Goal: Information Seeking & Learning: Find specific fact

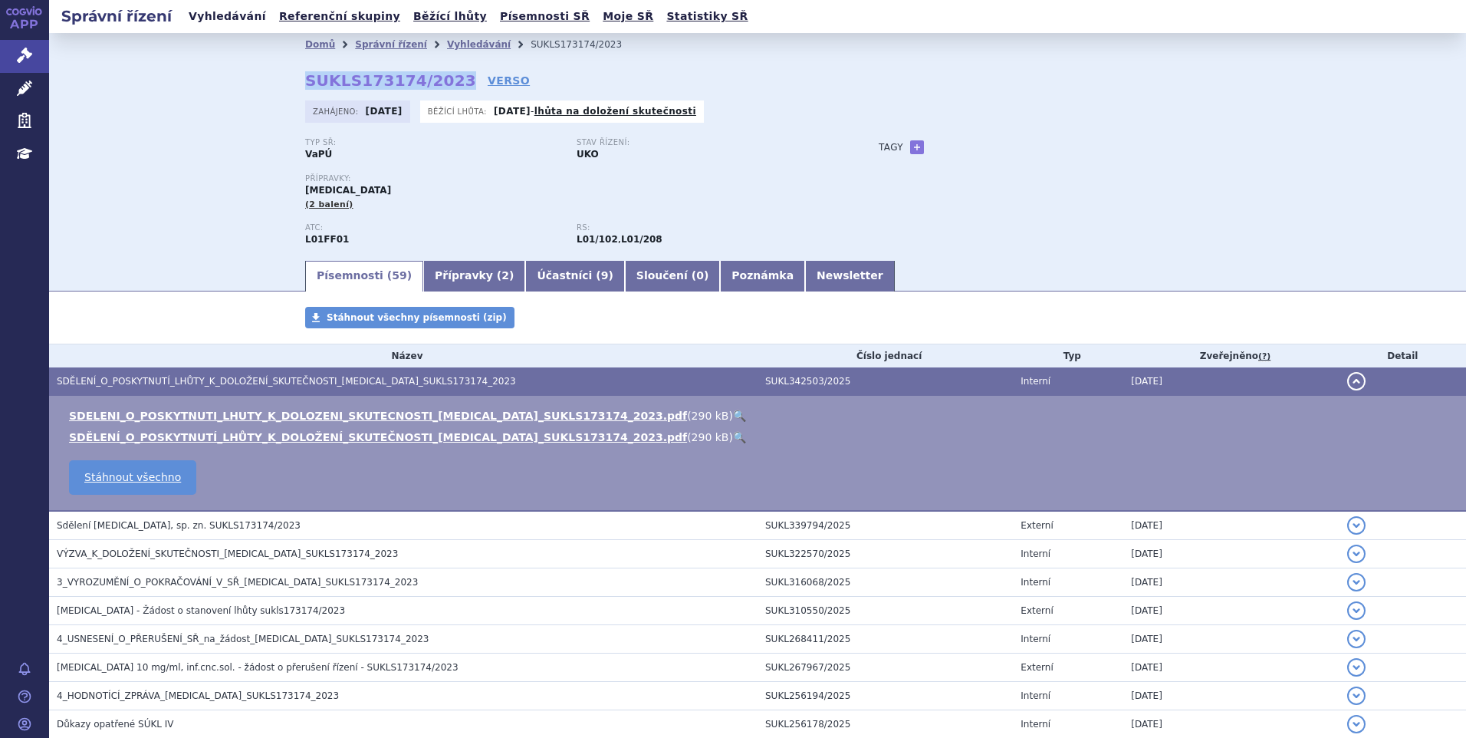
click at [220, 18] on link "Vyhledávání" at bounding box center [227, 16] width 87 height 21
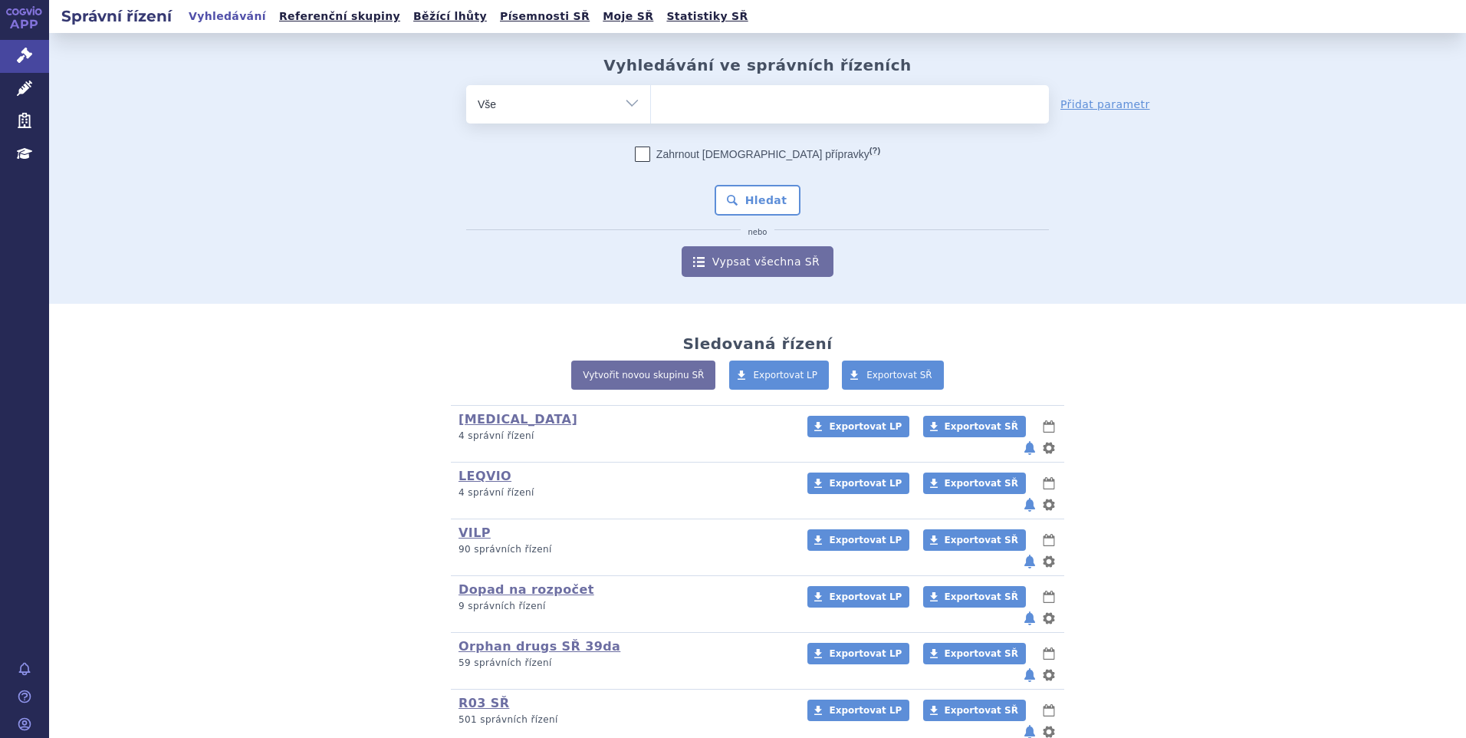
type input "SUKLS298611/2024"
select select "SUKLS298611/2024"
click at [739, 199] on button "Hledat" at bounding box center [758, 200] width 87 height 31
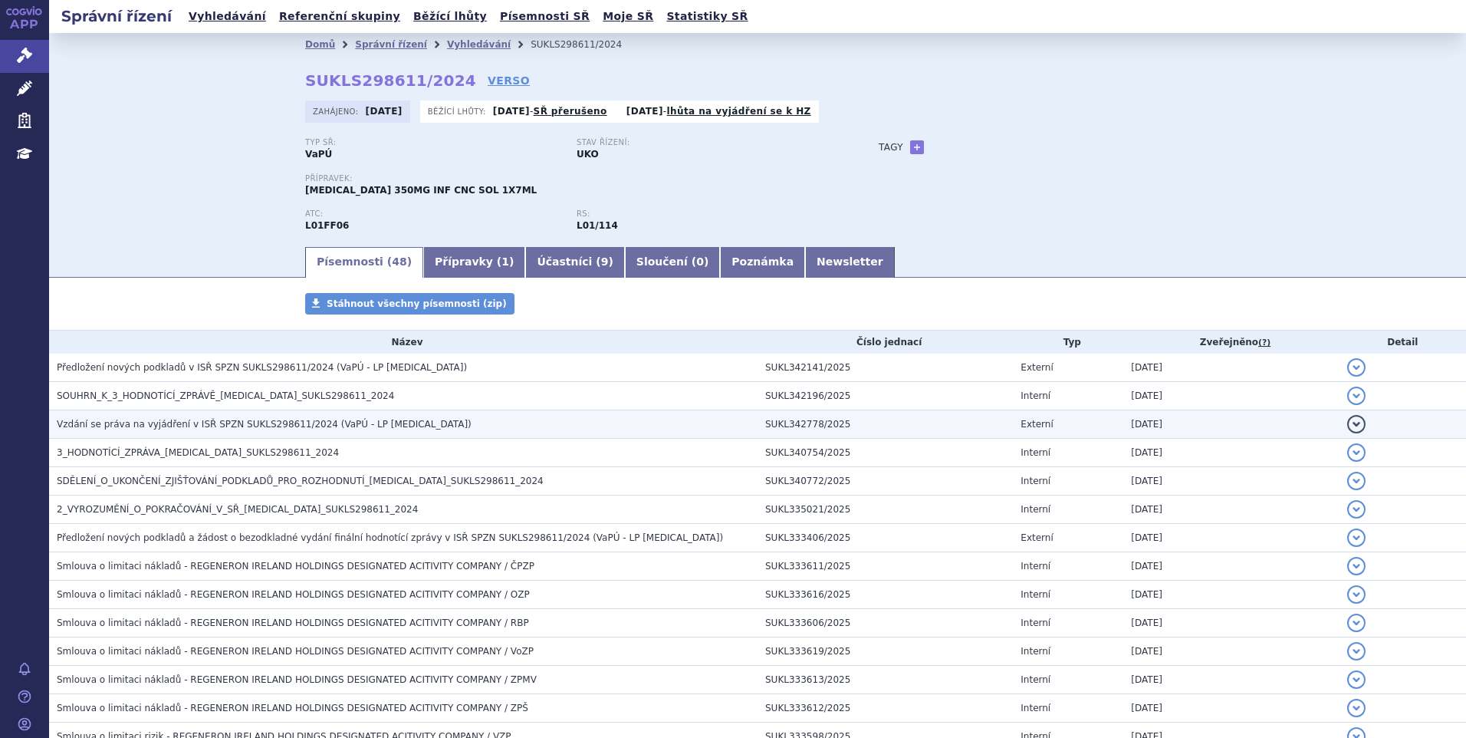
click at [255, 419] on span "Vzdání se práva na vyjádření v ISŘ SPZN SUKLS298611/2024 (VaPÚ - LP LIBTAYO)" at bounding box center [264, 424] width 415 height 11
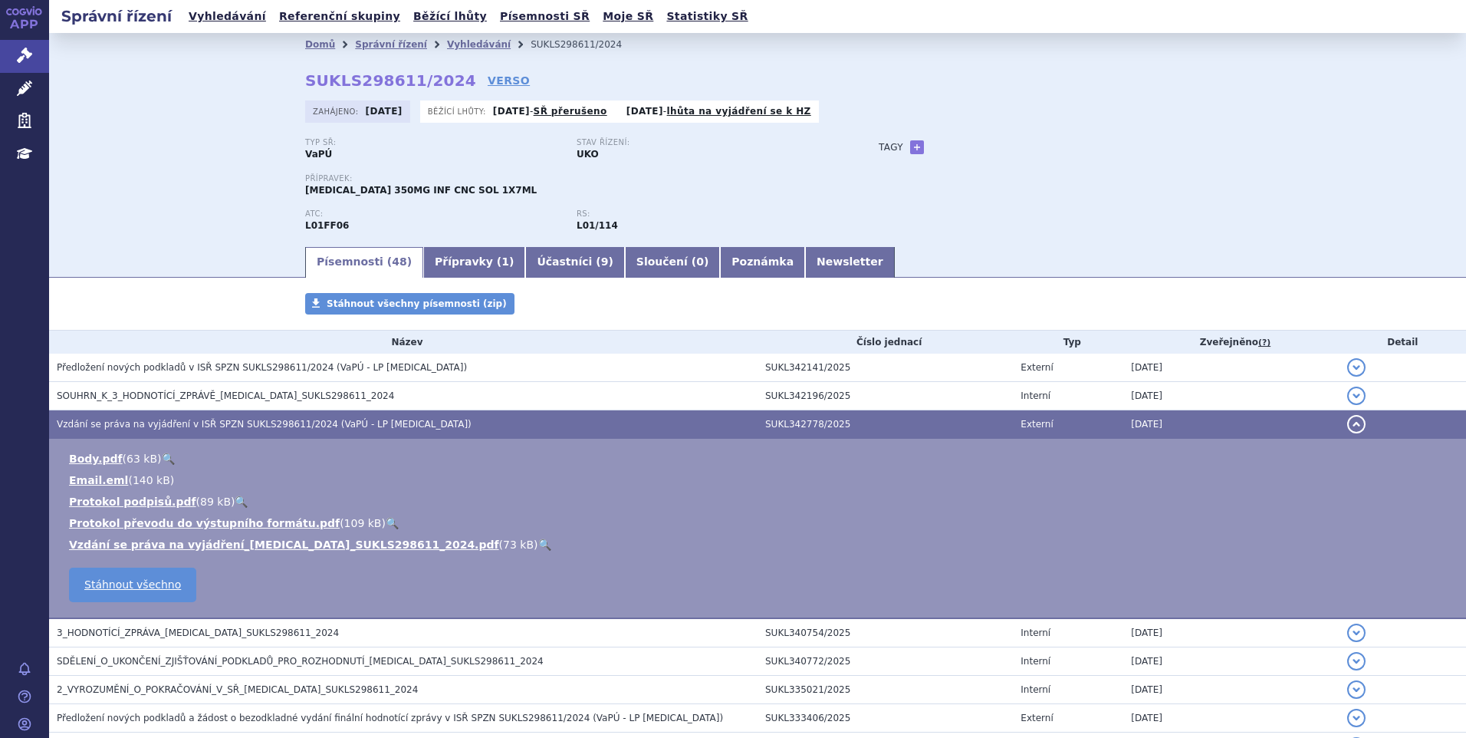
click at [430, 535] on ul "Body.pdf ( 63 kB ) 🔍 Email.eml ( 140 kB ) 89 kB" at bounding box center [757, 501] width 1387 height 101
click at [538, 540] on link "🔍" at bounding box center [544, 544] width 13 height 12
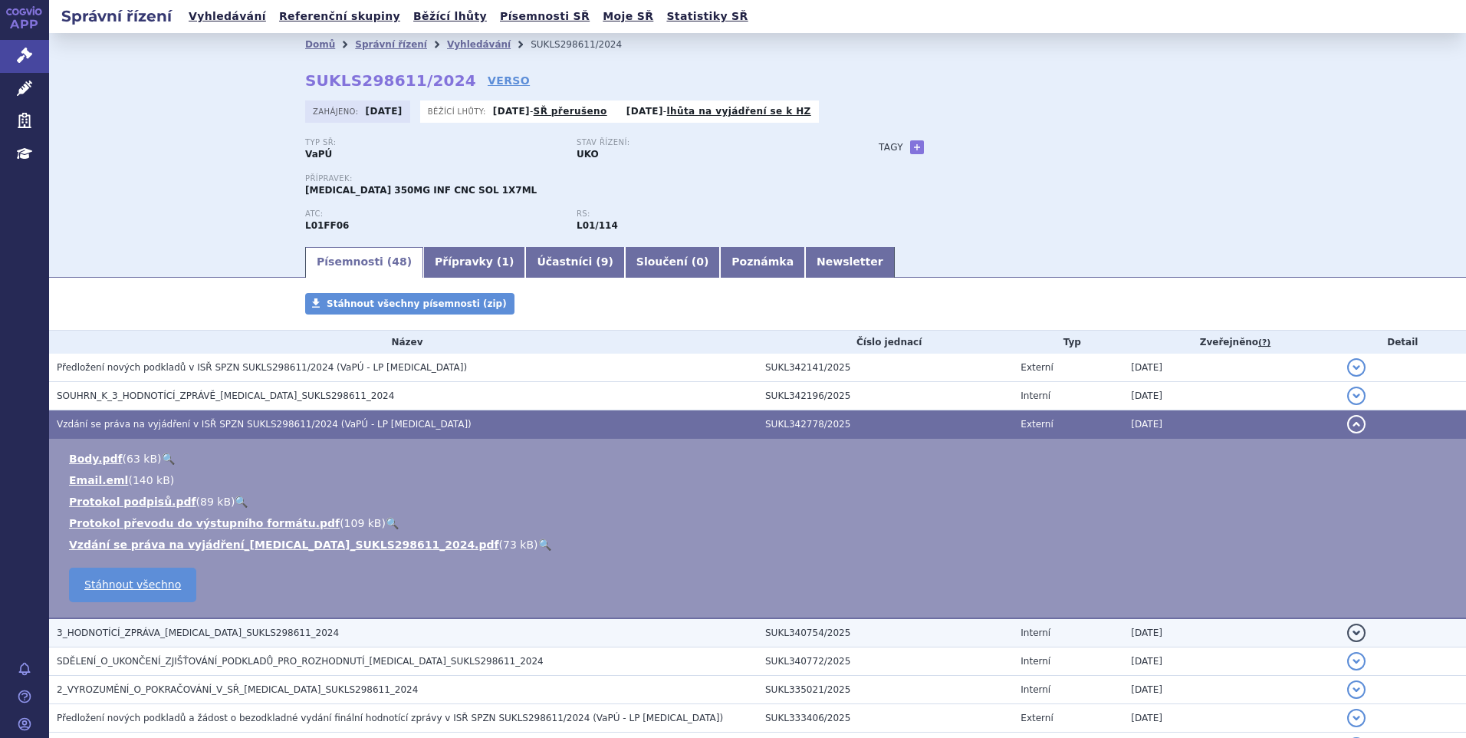
click at [230, 626] on h3 "3_HODNOTÍCÍ_ZPRÁVA_LIBTAYO_SUKLS298611_2024" at bounding box center [407, 632] width 701 height 15
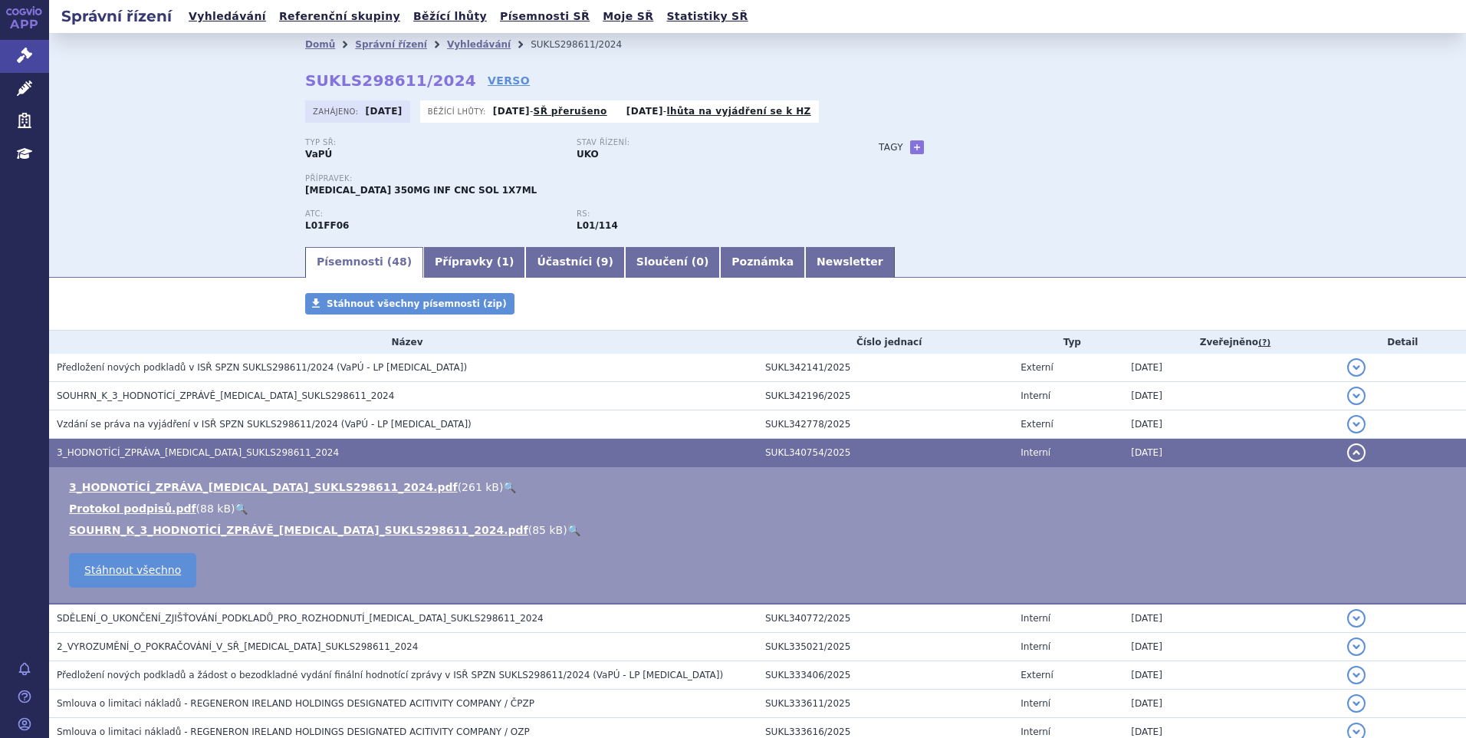
click at [503, 487] on link "🔍" at bounding box center [509, 487] width 13 height 12
drag, startPoint x: 300, startPoint y: 81, endPoint x: 439, endPoint y: 78, distance: 139.6
click at [439, 78] on strong "SUKLS298611/2024" at bounding box center [390, 80] width 171 height 18
copy strong "SUKLS298611/2024"
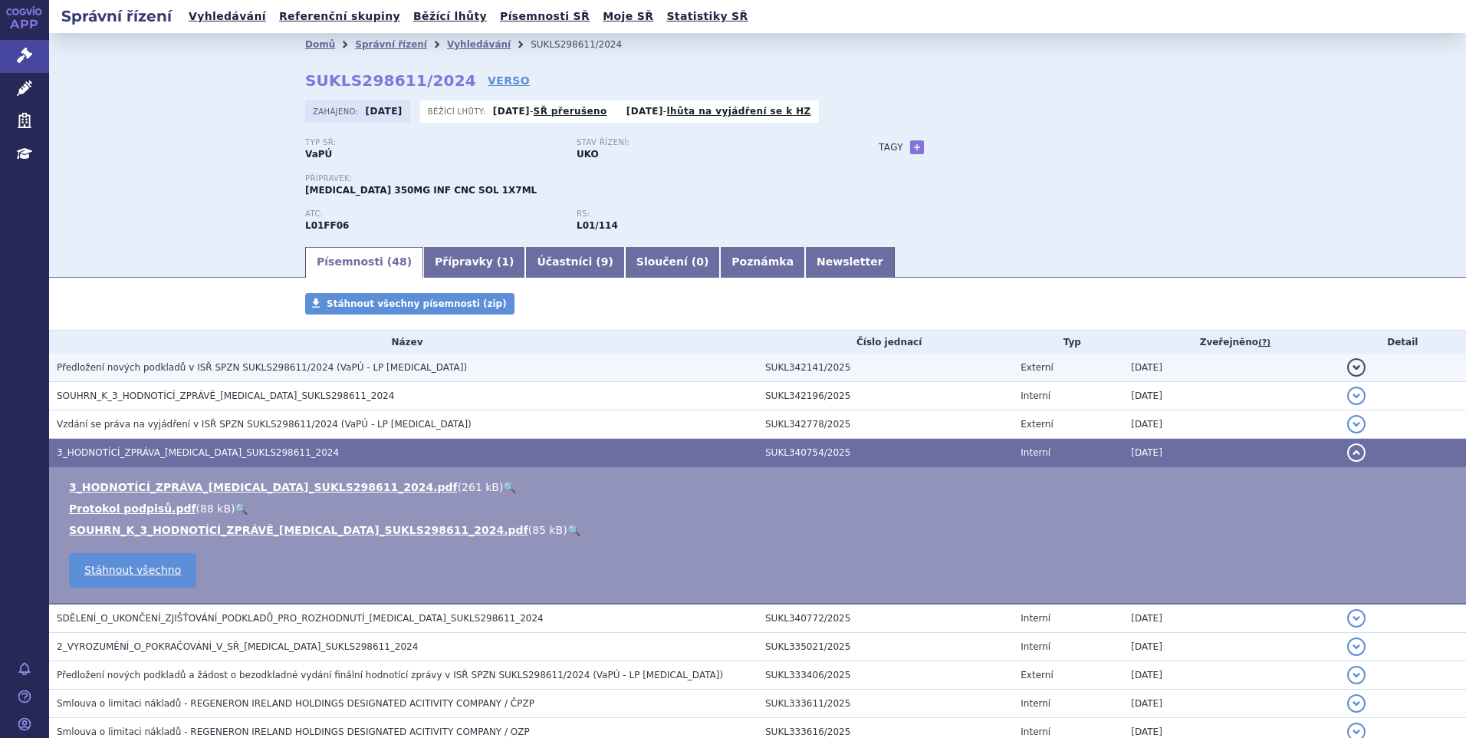
click at [223, 367] on span "Předložení nových podkladů v ISŘ SPZN SUKLS298611/2024 (VaPÚ - LP LIBTAYO)" at bounding box center [262, 367] width 410 height 11
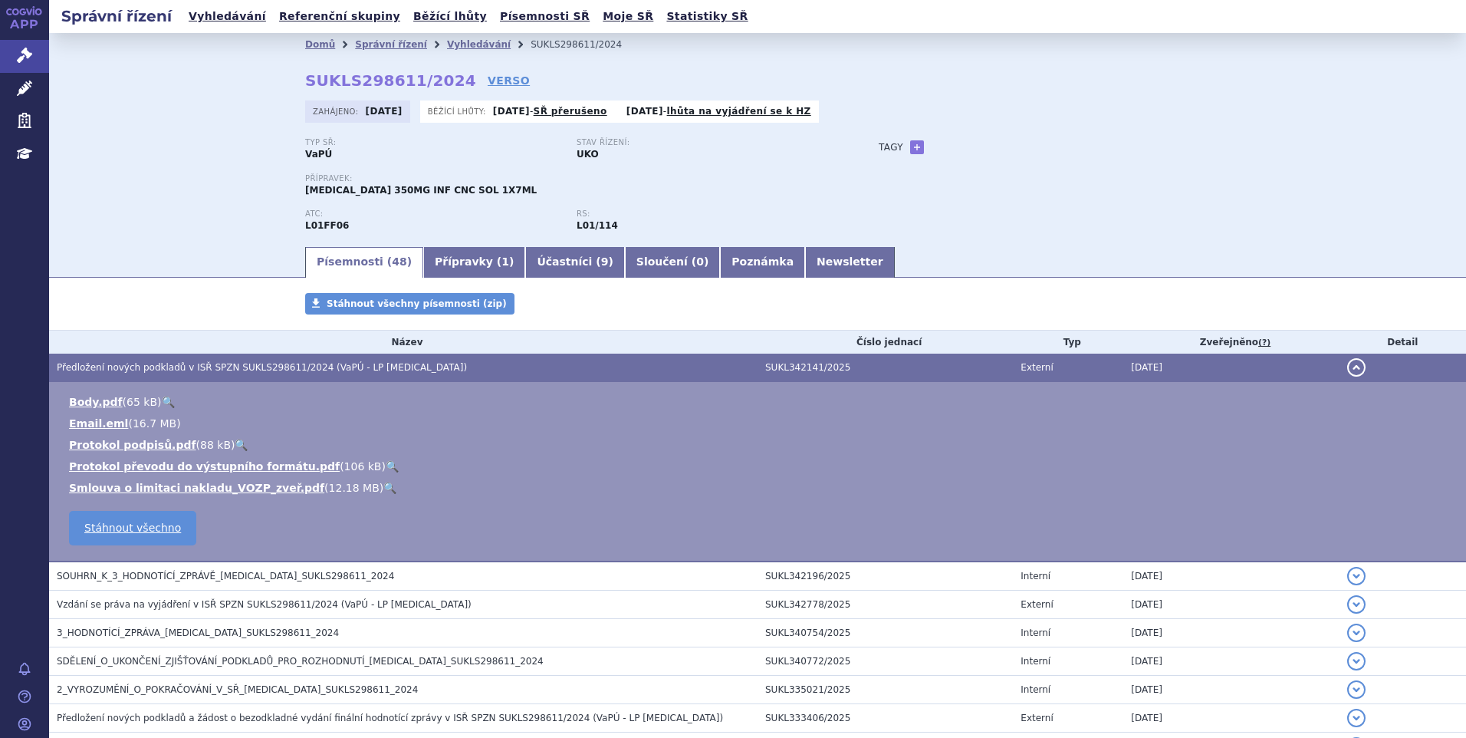
click at [383, 485] on link "🔍" at bounding box center [389, 488] width 13 height 12
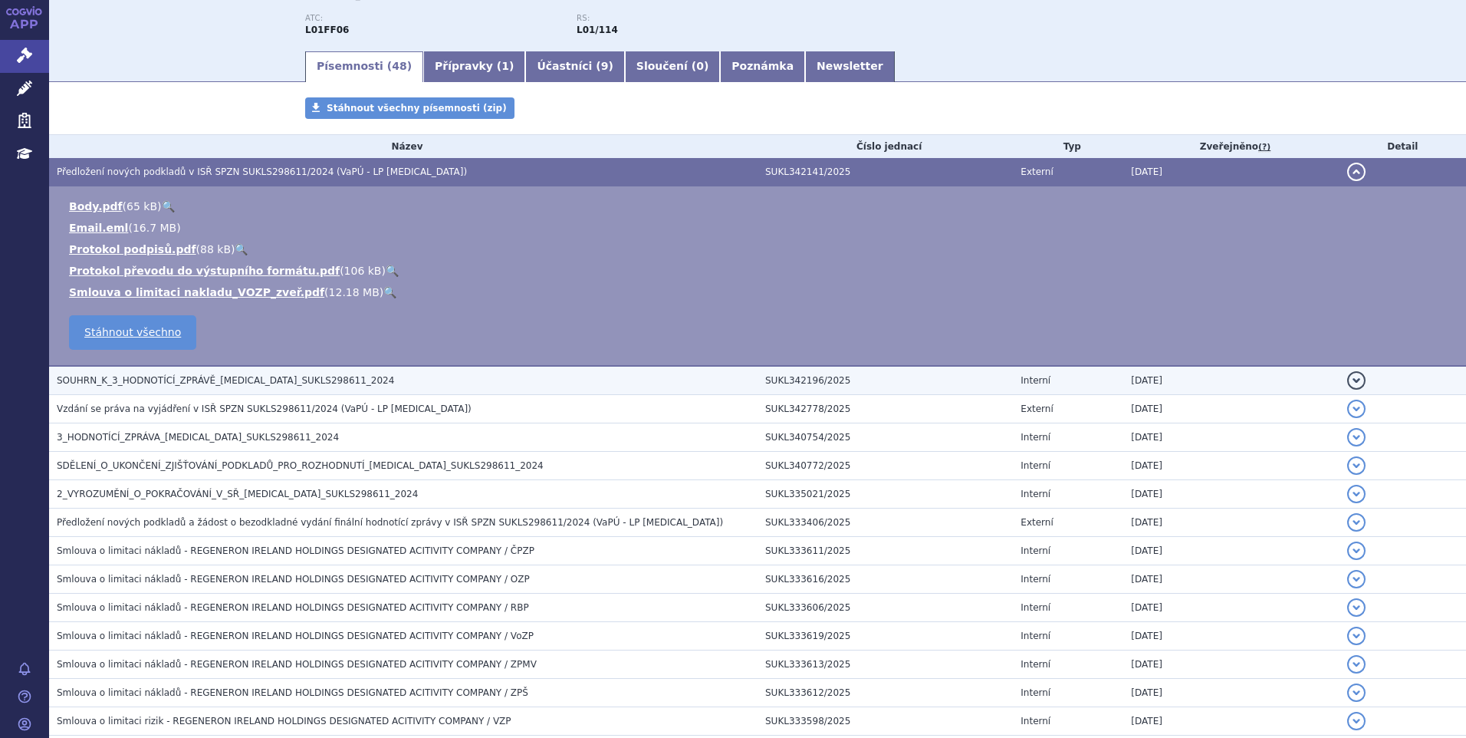
scroll to position [230, 0]
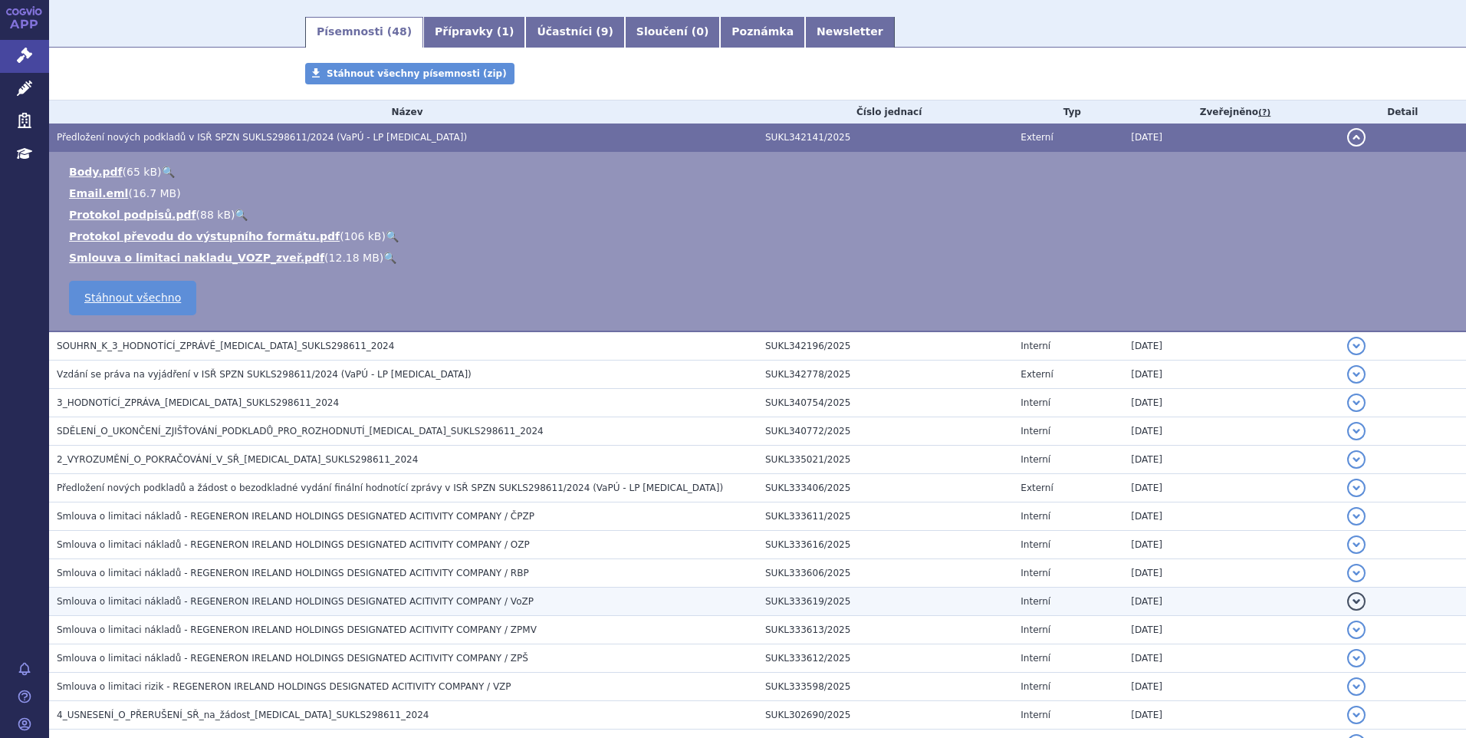
click at [482, 601] on span "Smlouva o limitaci nákladů - REGENERON IRELAND HOLDINGS DESIGNATED ACITIVITY CO…" at bounding box center [295, 601] width 477 height 11
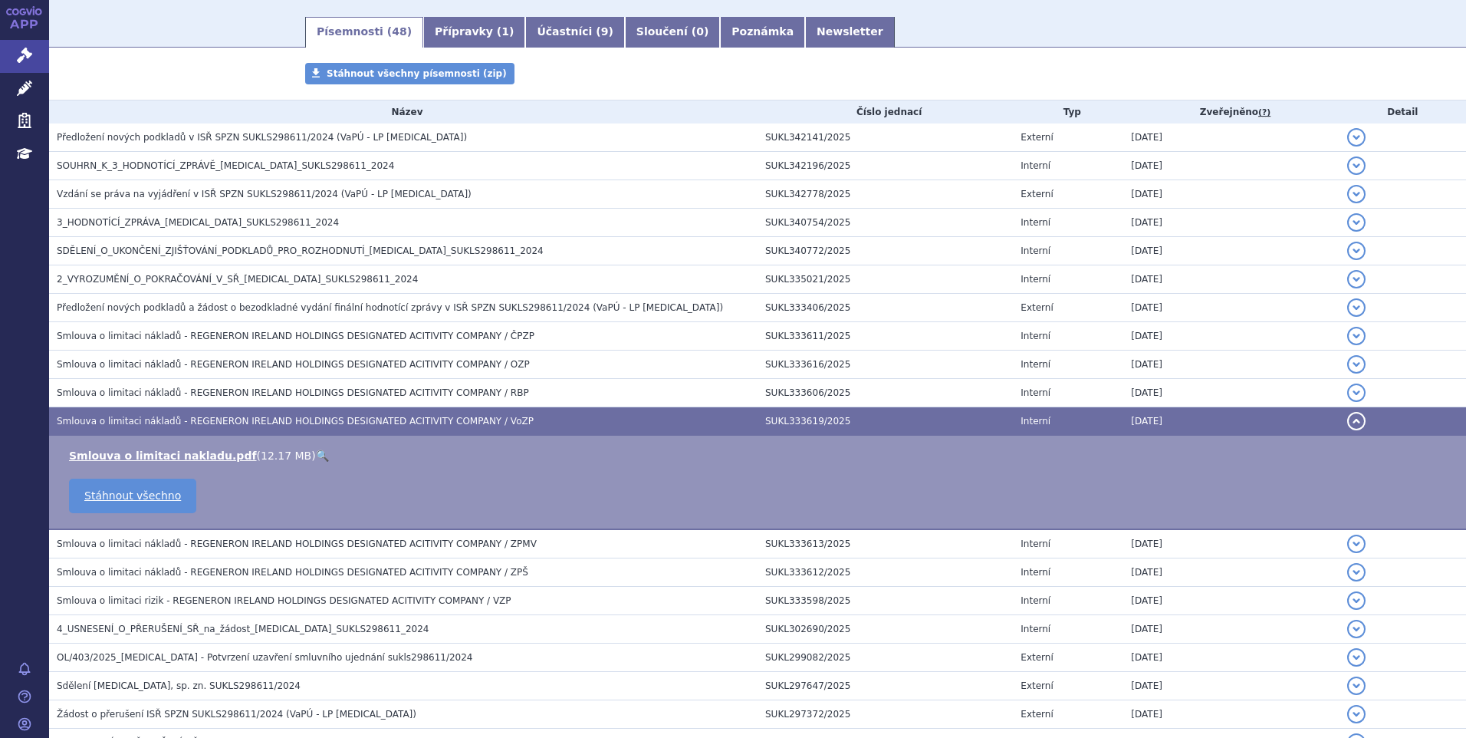
click at [316, 454] on link "🔍" at bounding box center [322, 455] width 13 height 12
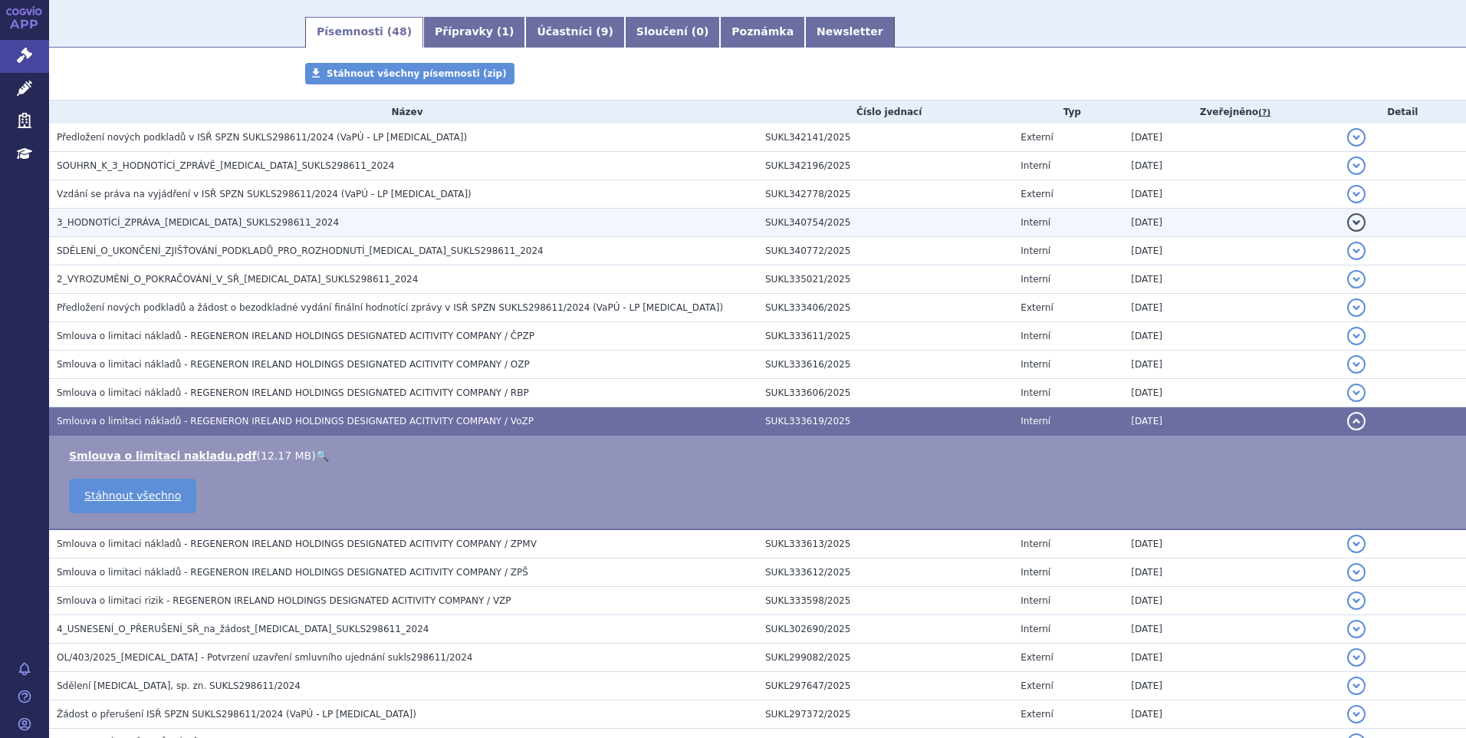
click at [216, 216] on h3 "3_HODNOTÍCÍ_ZPRÁVA_LIBTAYO_SUKLS298611_2024" at bounding box center [407, 222] width 701 height 15
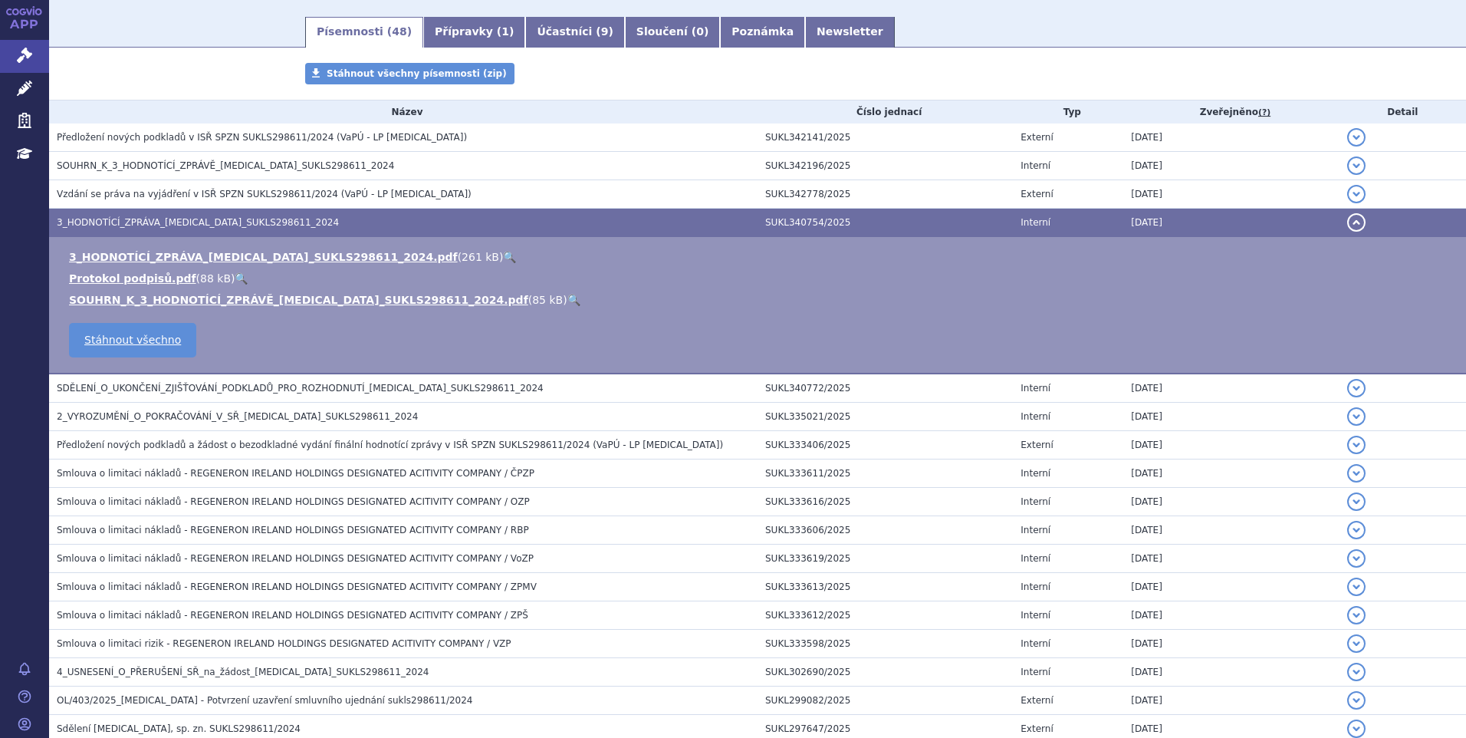
scroll to position [0, 0]
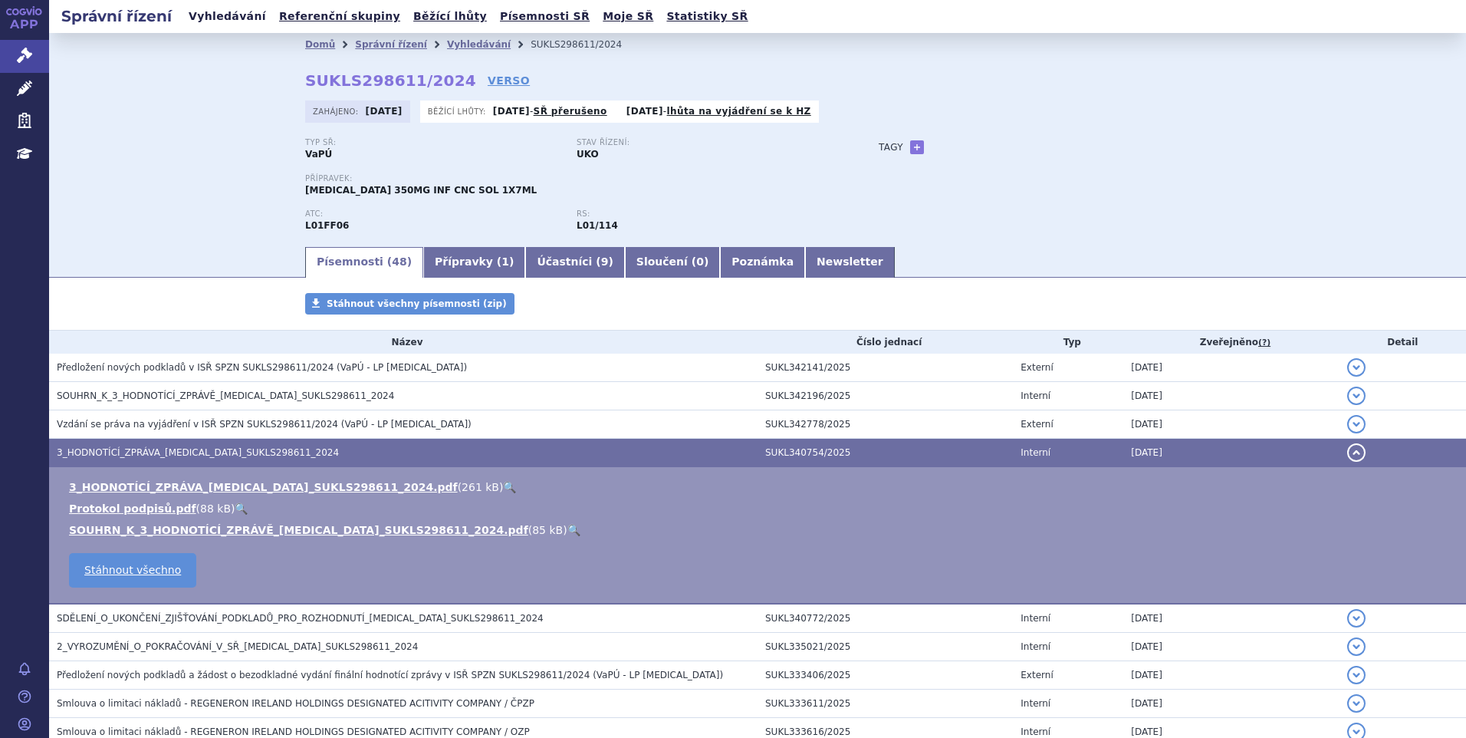
click at [241, 11] on link "Vyhledávání" at bounding box center [227, 16] width 87 height 21
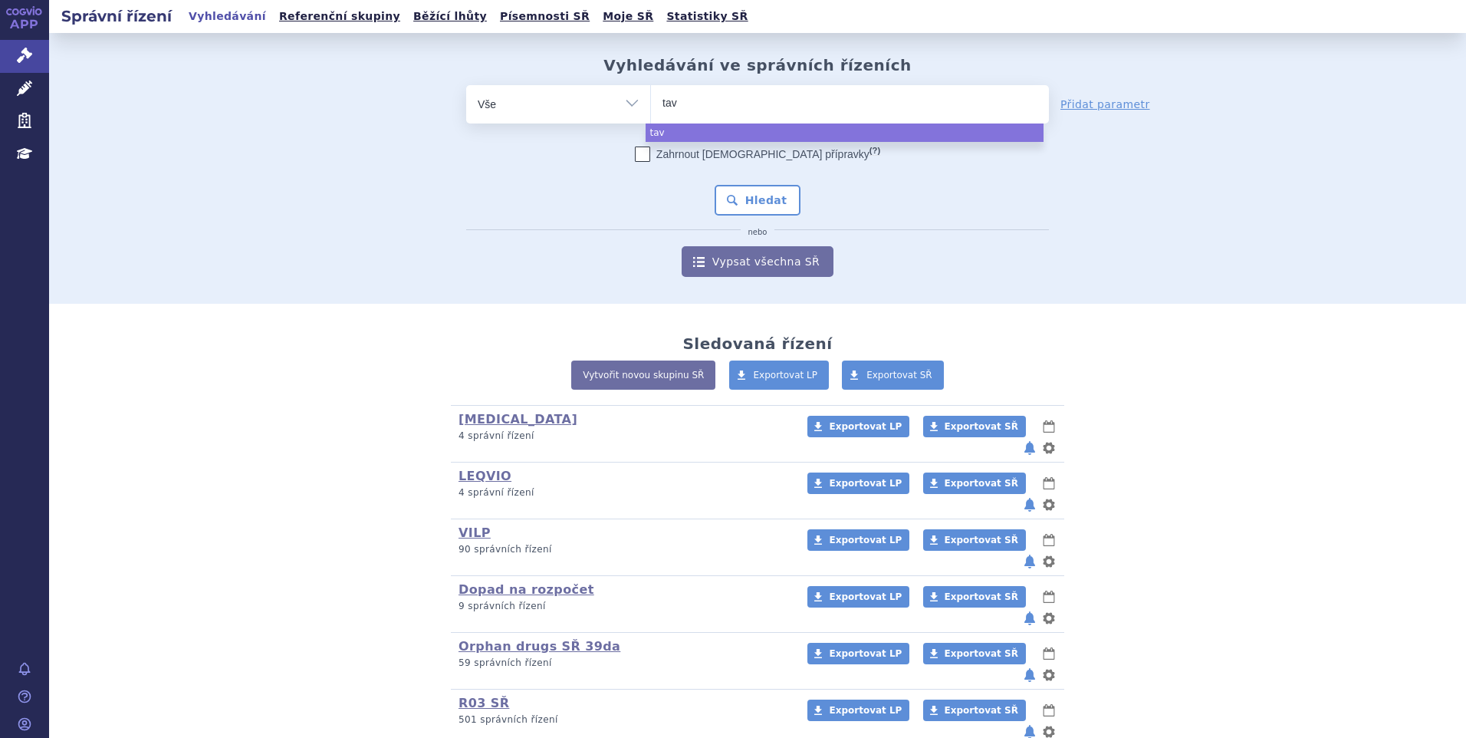
select select
type input "tavneo"
type input "tavneos"
select select "tavneos"
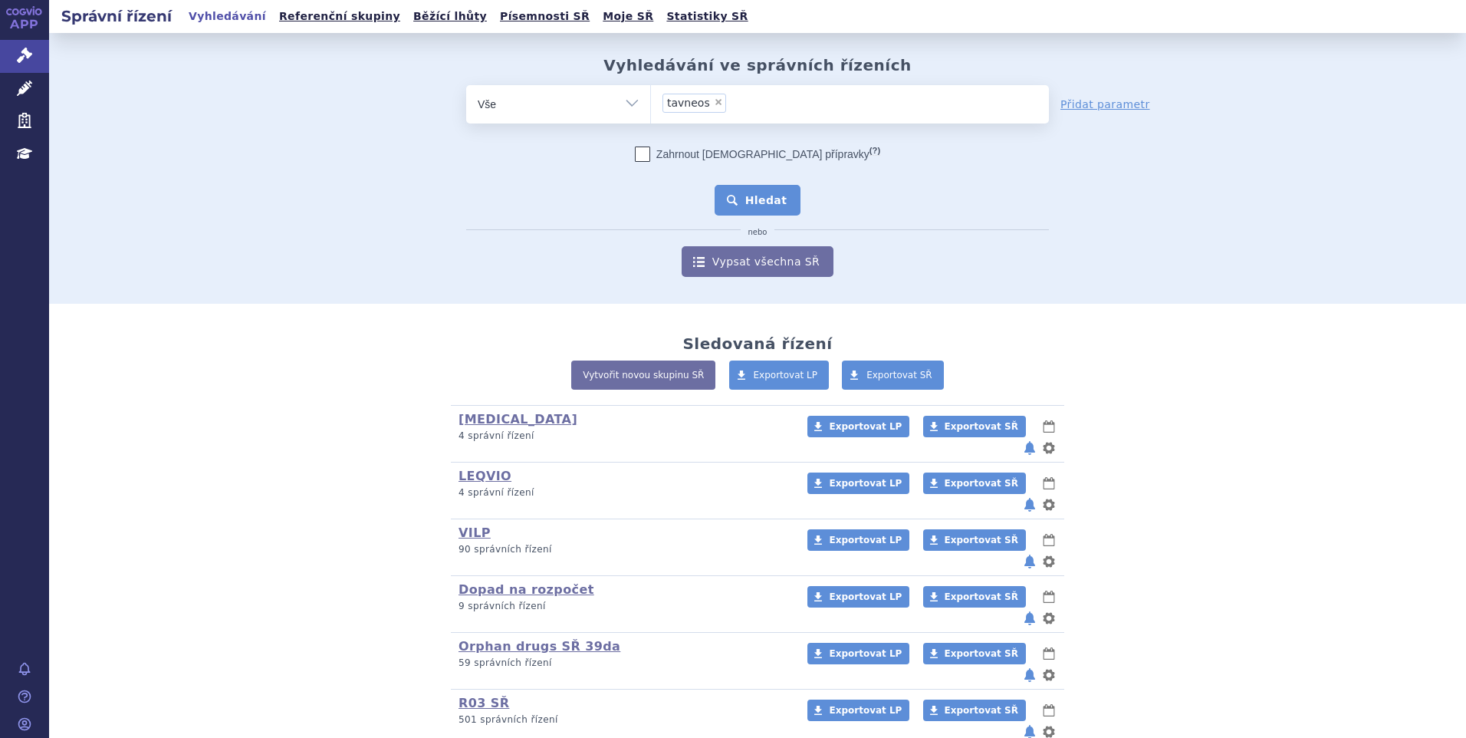
click at [763, 209] on button "Hledat" at bounding box center [758, 200] width 87 height 31
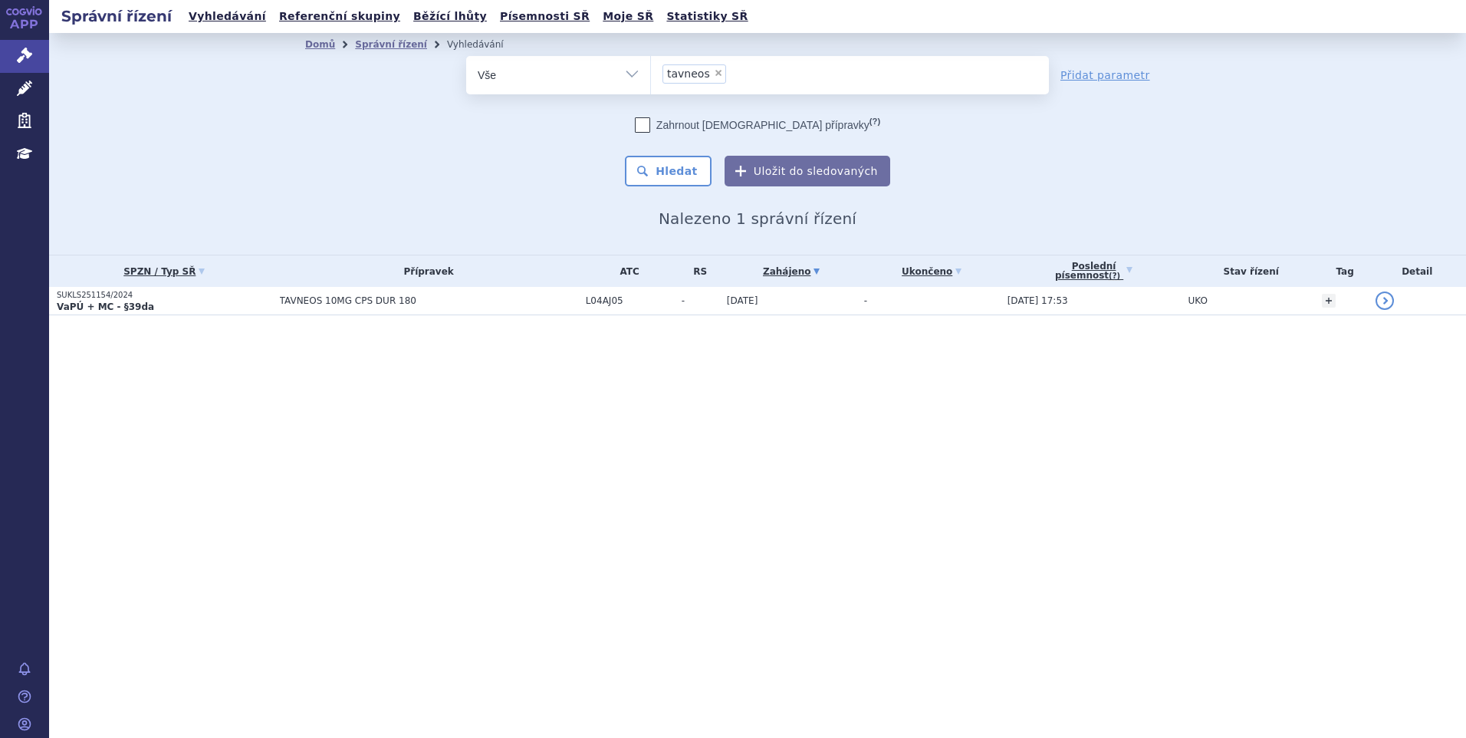
click at [316, 300] on span "TAVNEOS 10MG CPS DUR 180" at bounding box center [429, 300] width 298 height 11
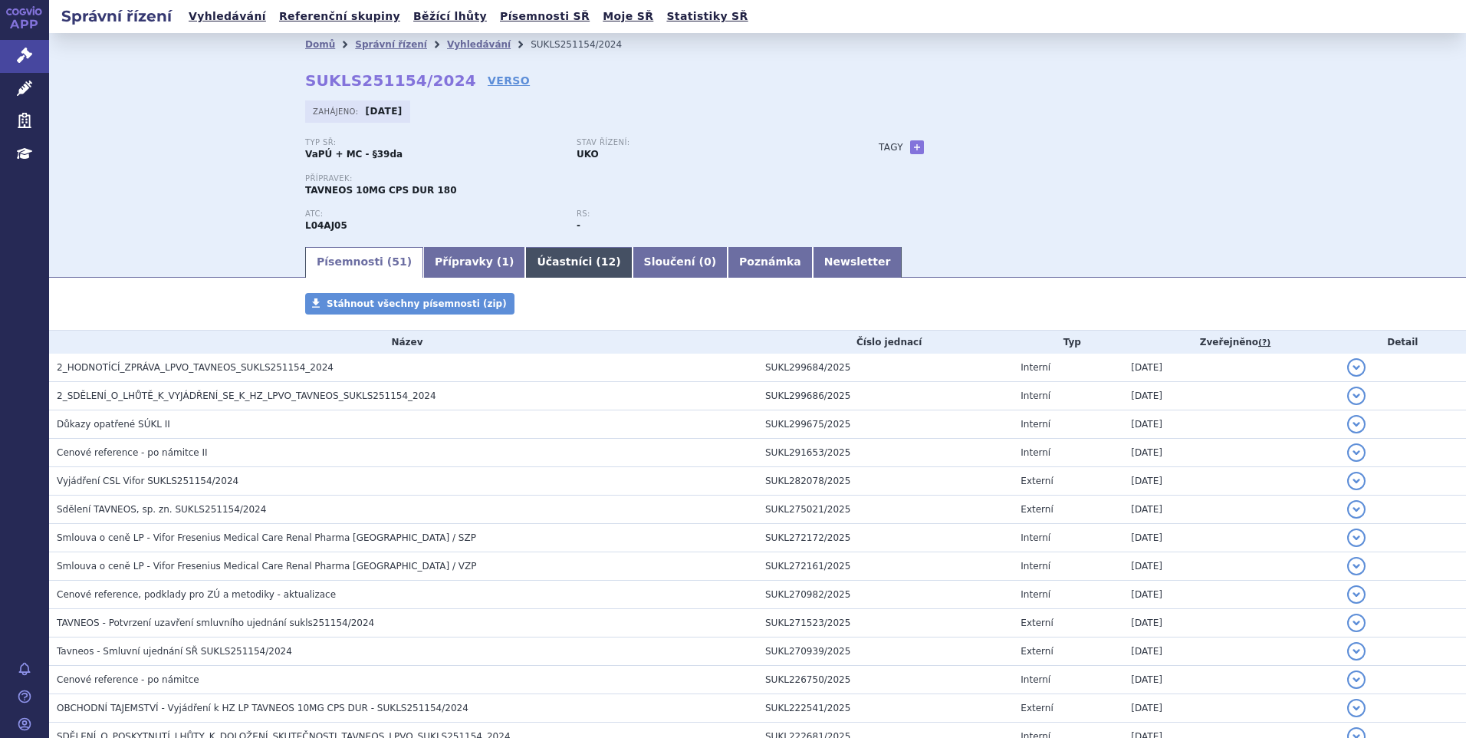
click at [601, 268] on span "12" at bounding box center [608, 261] width 15 height 12
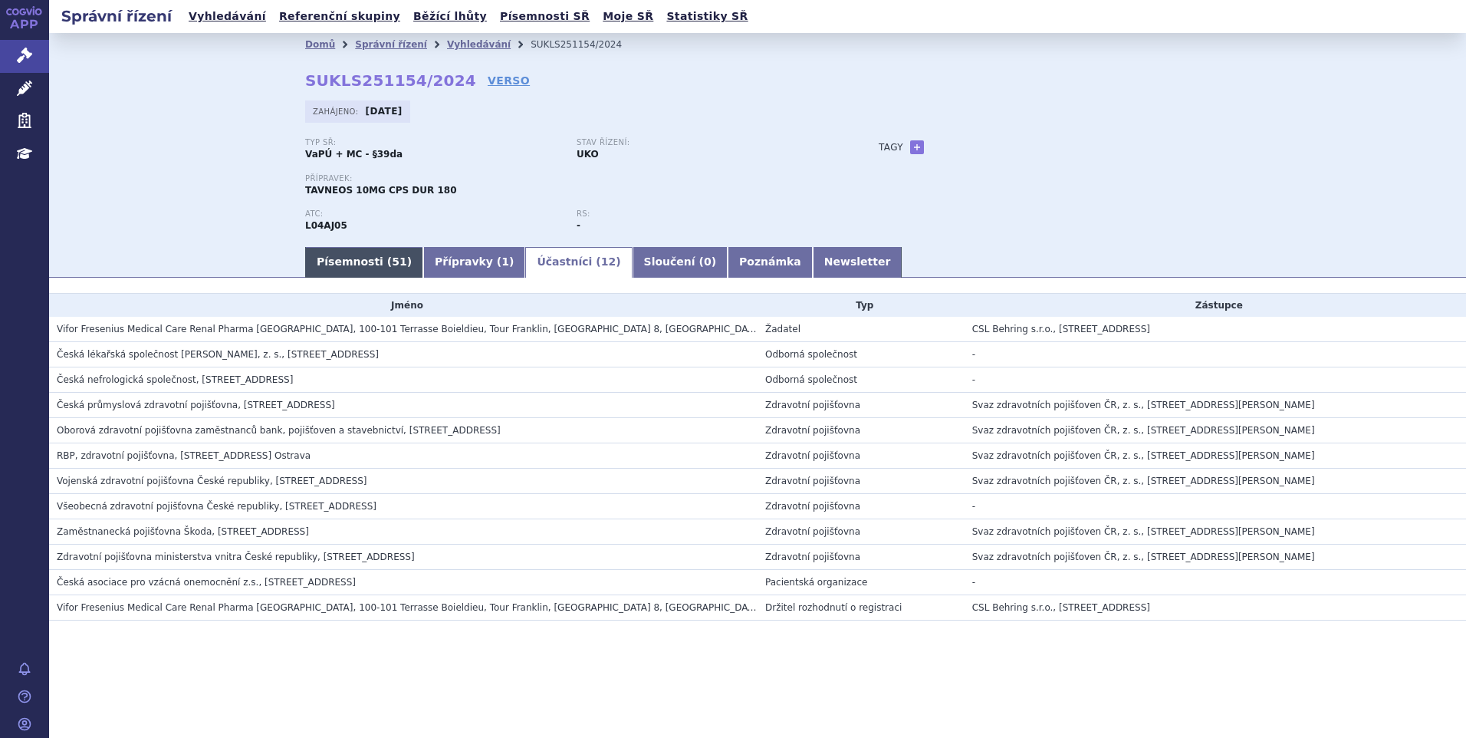
click at [356, 258] on link "Písemnosti ( 51 )" at bounding box center [364, 262] width 118 height 31
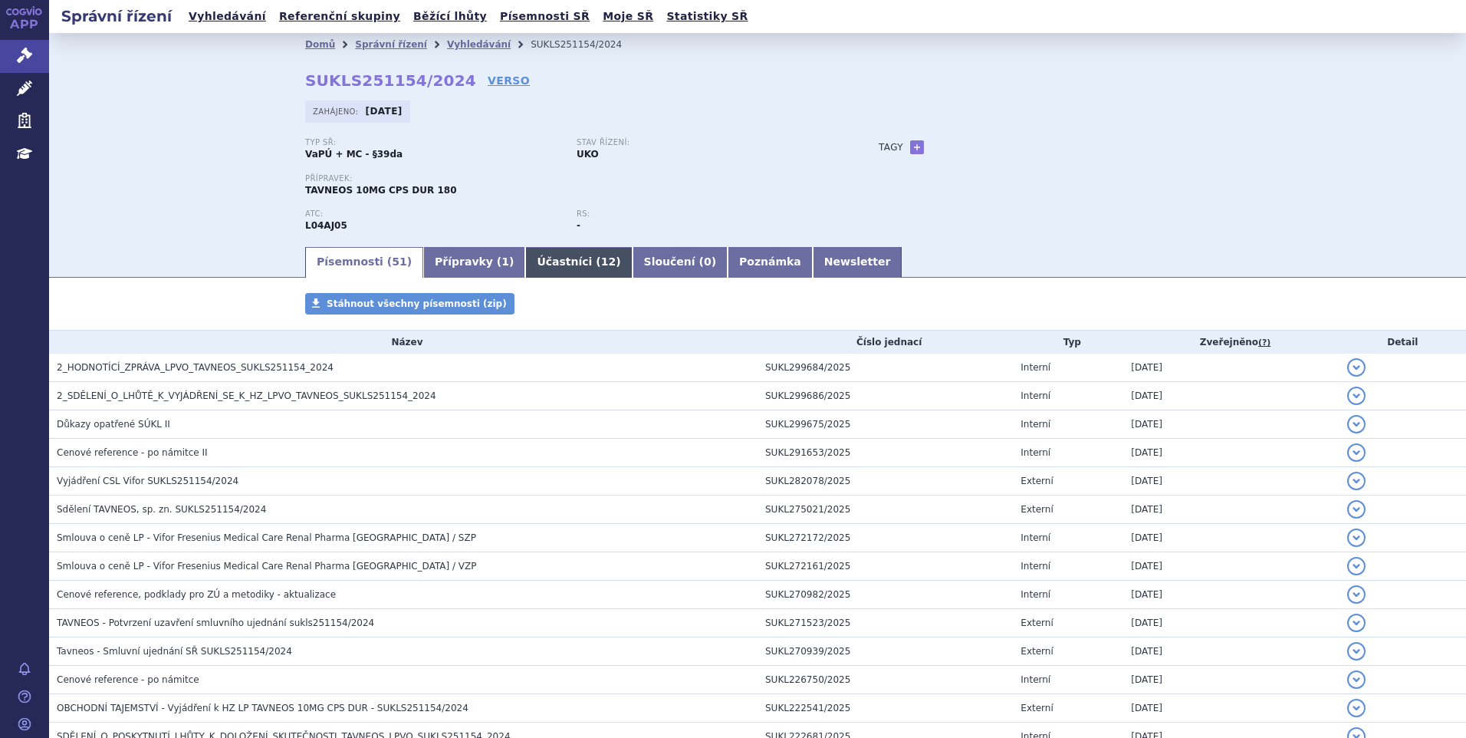
click at [561, 272] on link "Účastníci ( 12 )" at bounding box center [578, 262] width 107 height 31
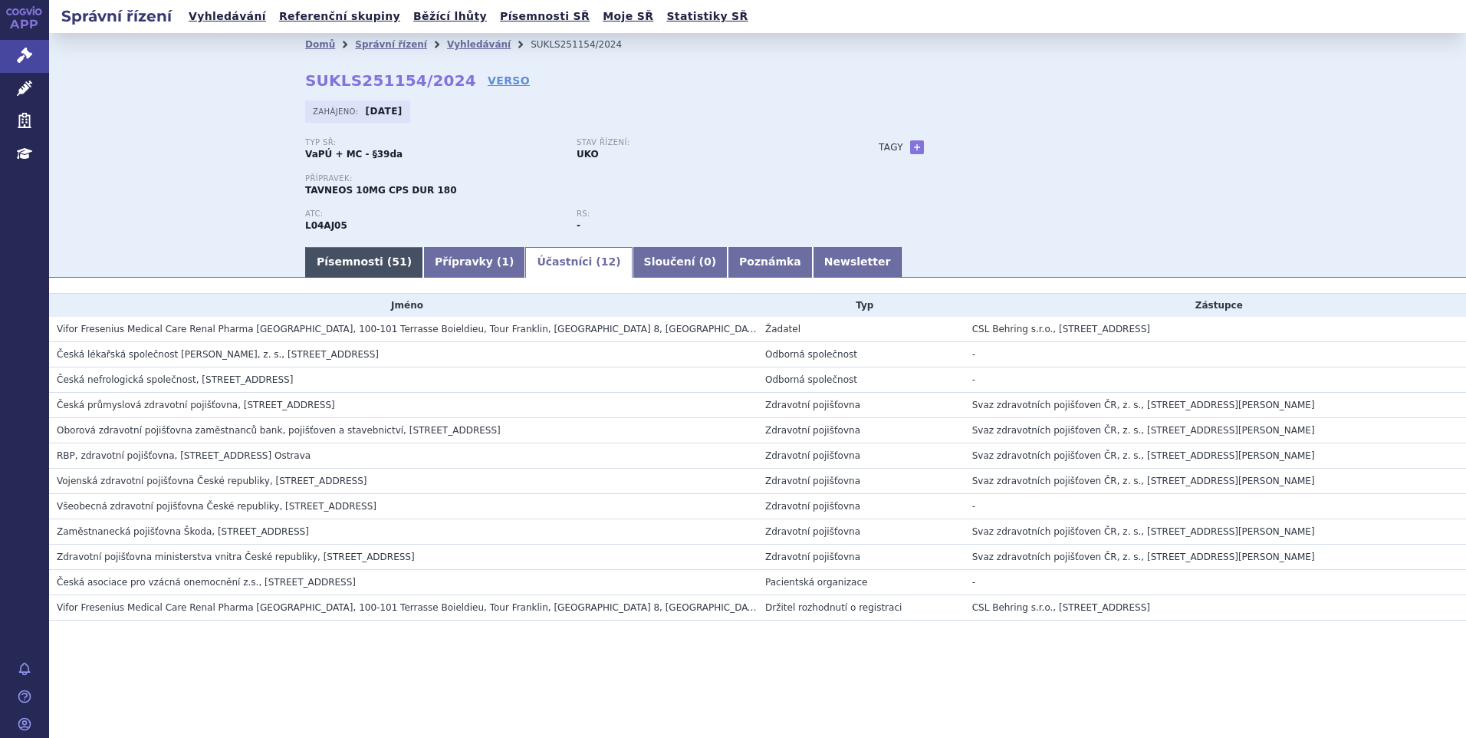
click at [371, 265] on link "Písemnosti ( 51 )" at bounding box center [364, 262] width 118 height 31
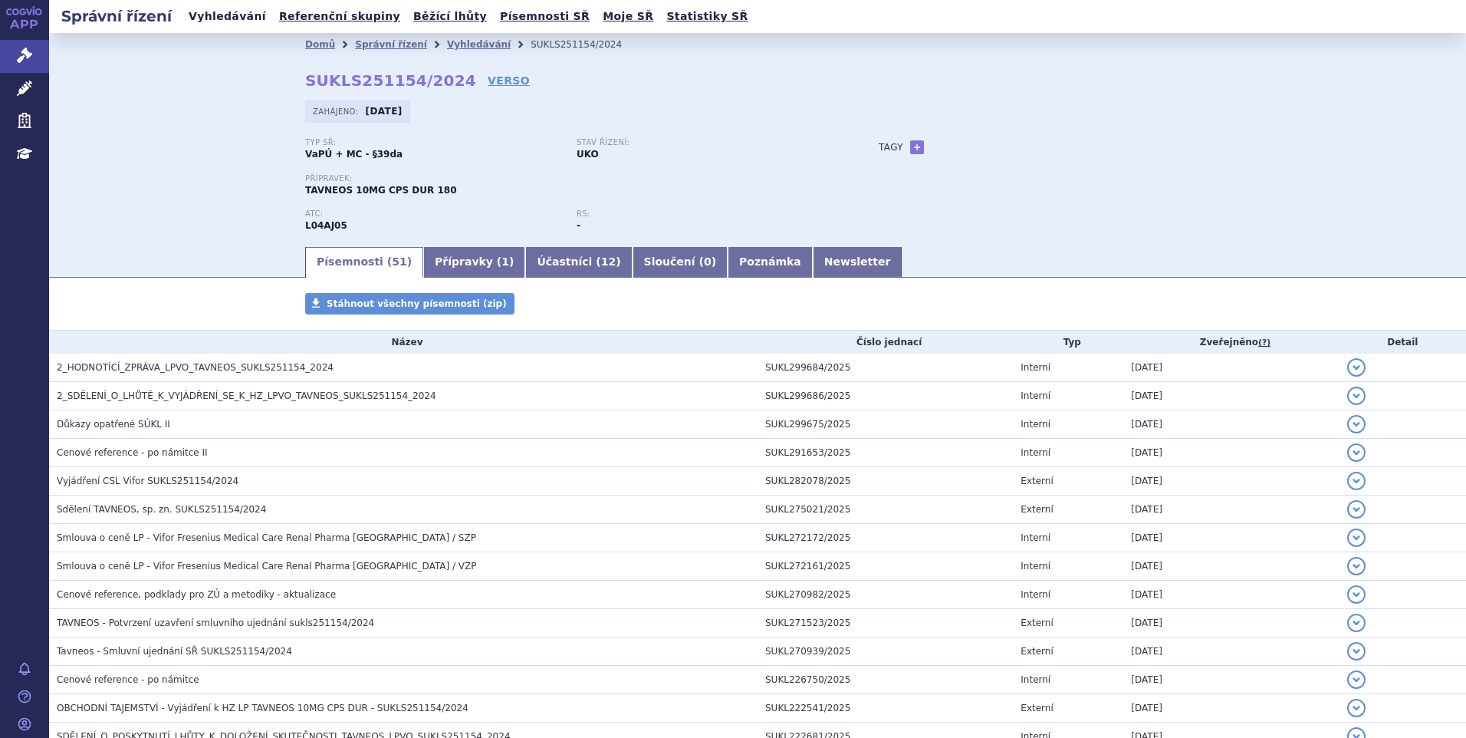
click at [243, 21] on link "Vyhledávání" at bounding box center [227, 16] width 87 height 21
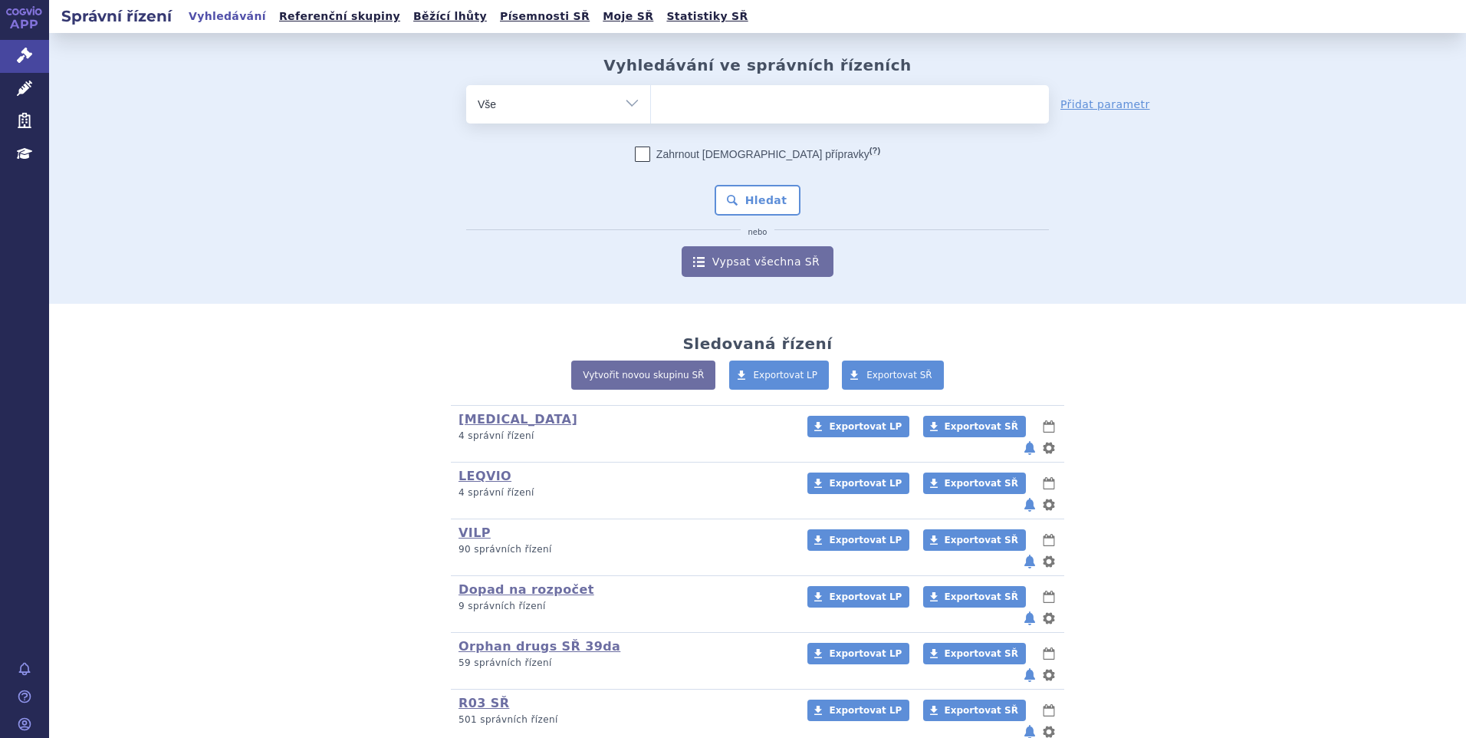
click at [718, 100] on ul at bounding box center [850, 101] width 398 height 32
click at [651, 100] on select at bounding box center [650, 103] width 1 height 38
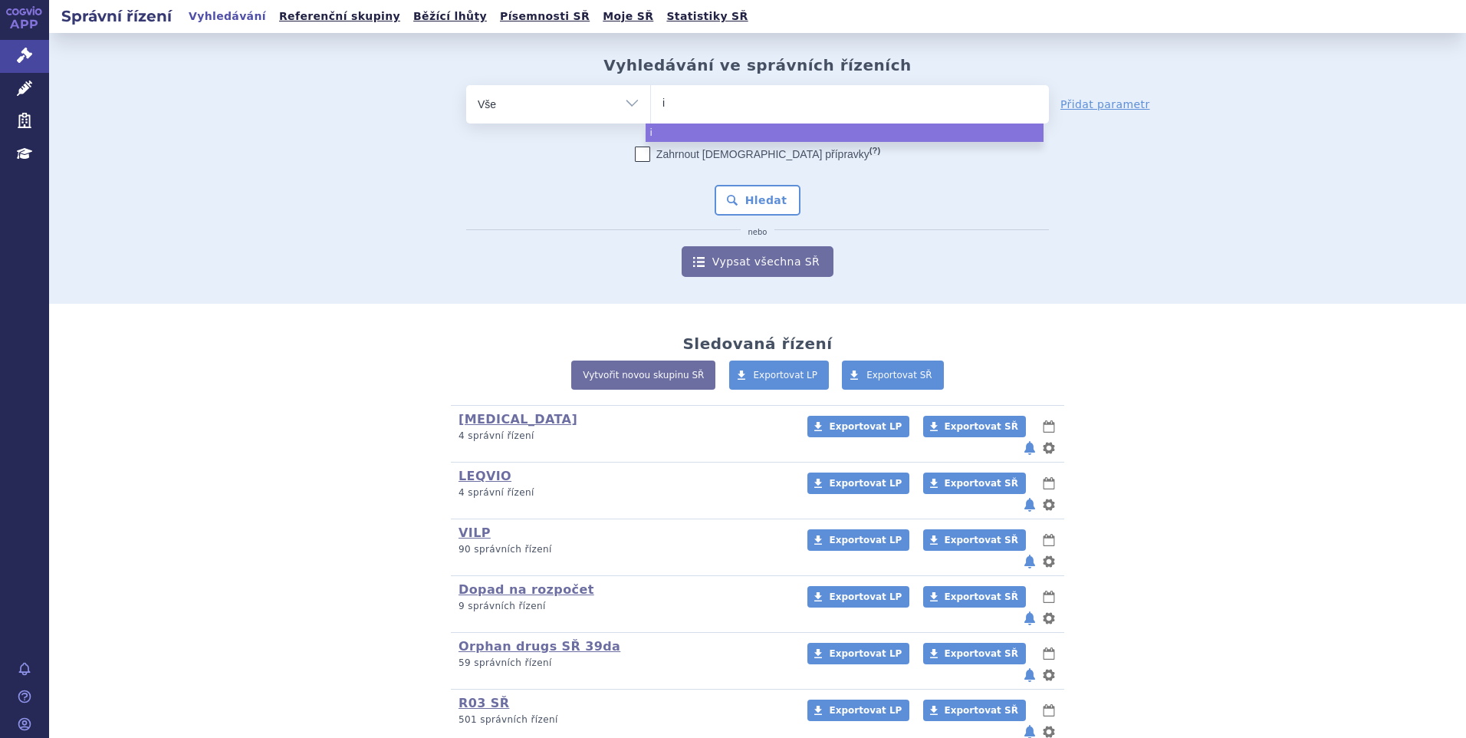
type input "im"
type input "imfi"
type input "imfinz"
type input "imfinzi"
select select "imfinzi"
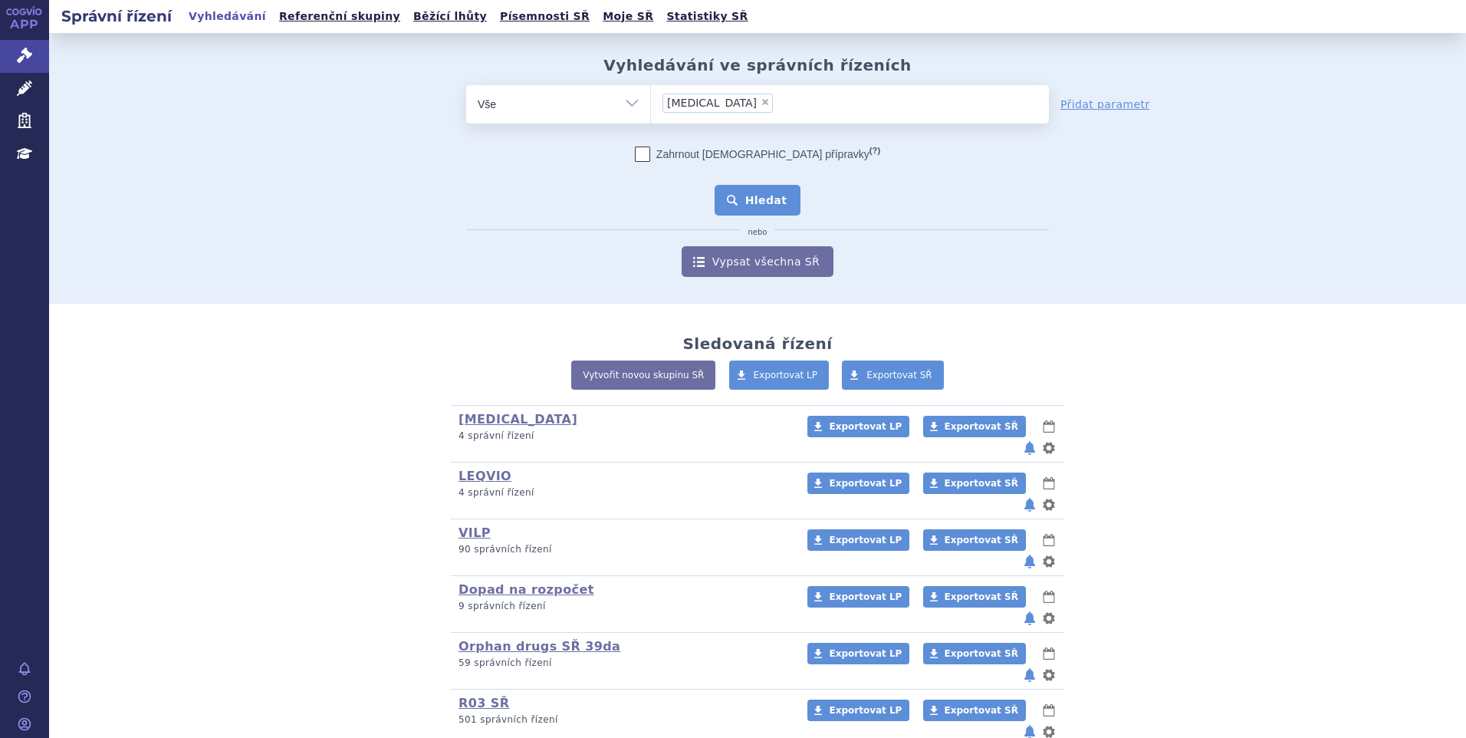
click at [769, 196] on button "Hledat" at bounding box center [758, 200] width 87 height 31
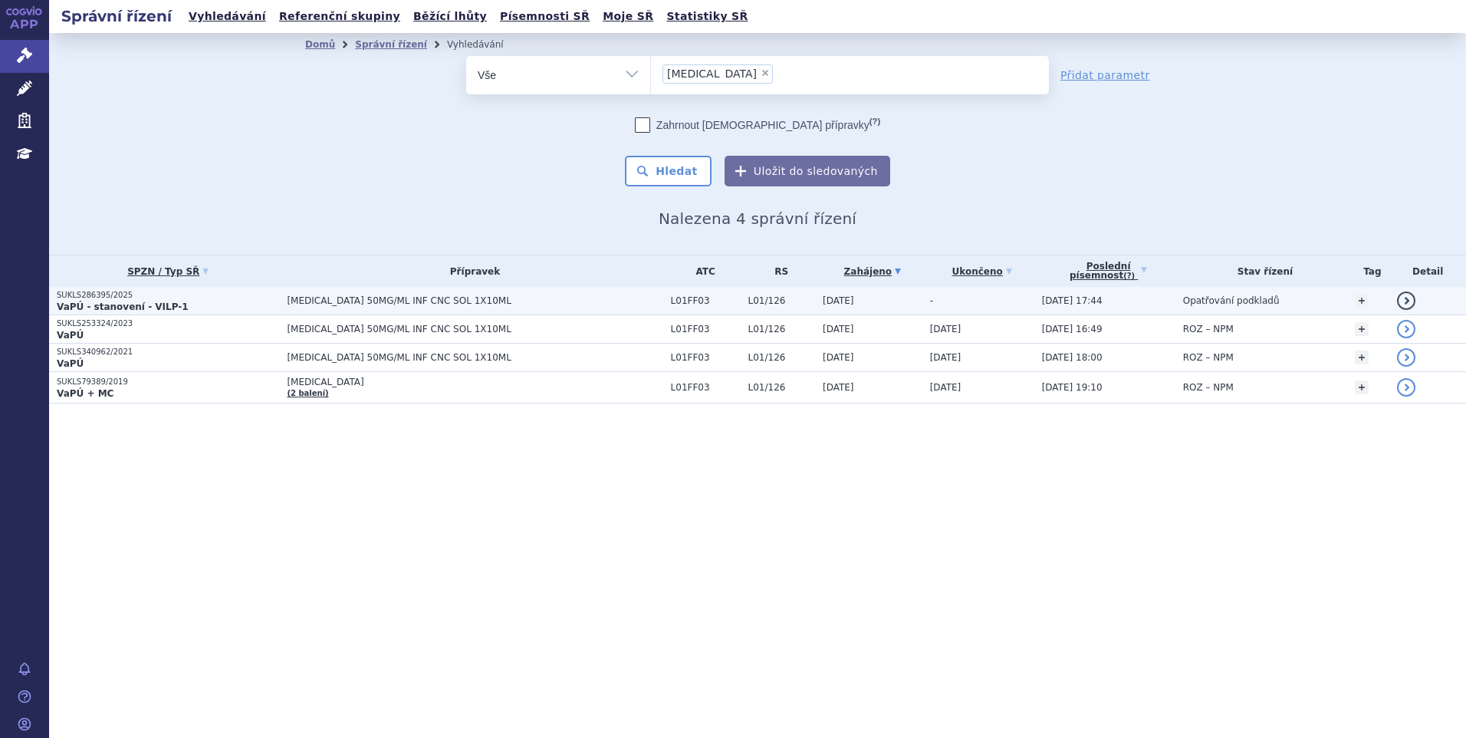
click at [131, 307] on strong "VaPÚ - stanovení - VILP-1" at bounding box center [123, 306] width 132 height 11
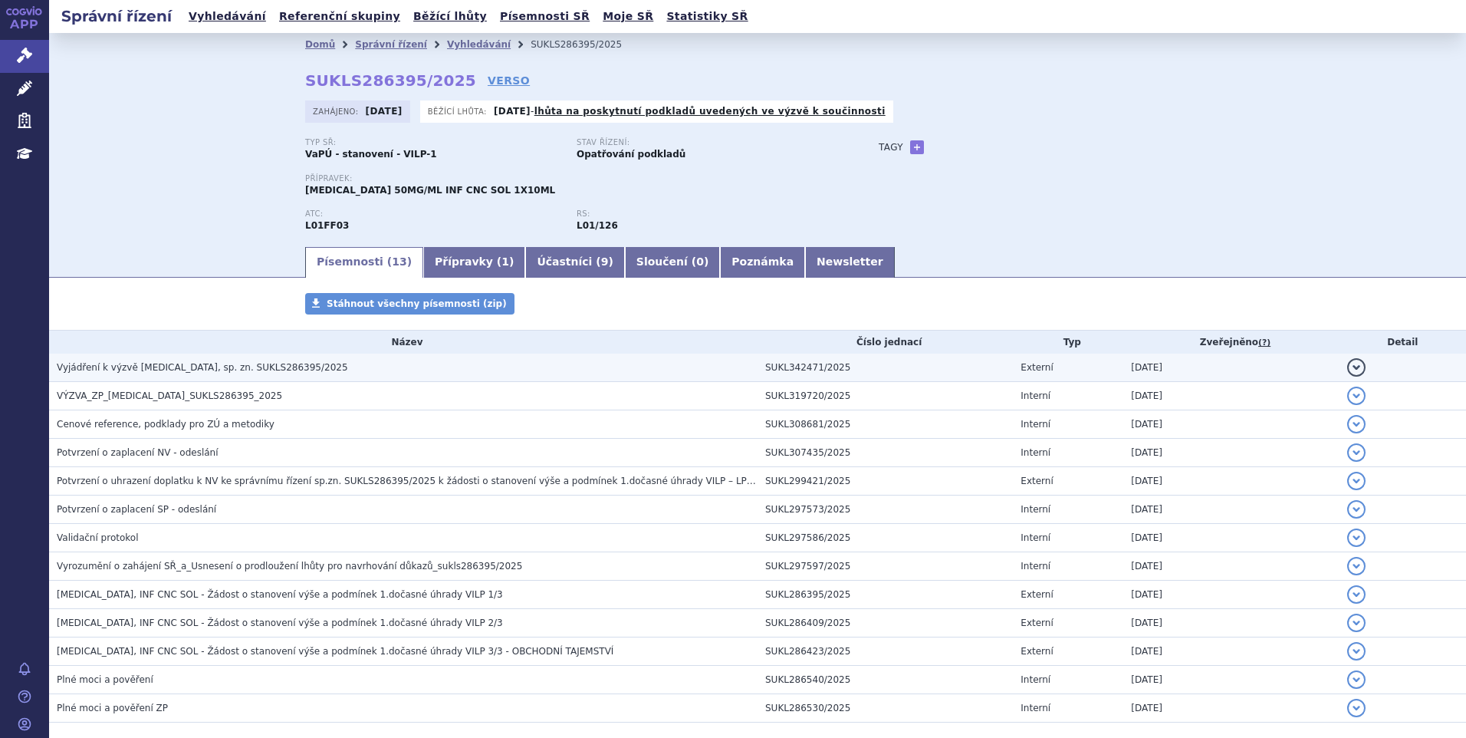
click at [198, 366] on span "Vyjádření k výzvě [MEDICAL_DATA], sp. zn. SUKLS286395/2025" at bounding box center [202, 367] width 291 height 11
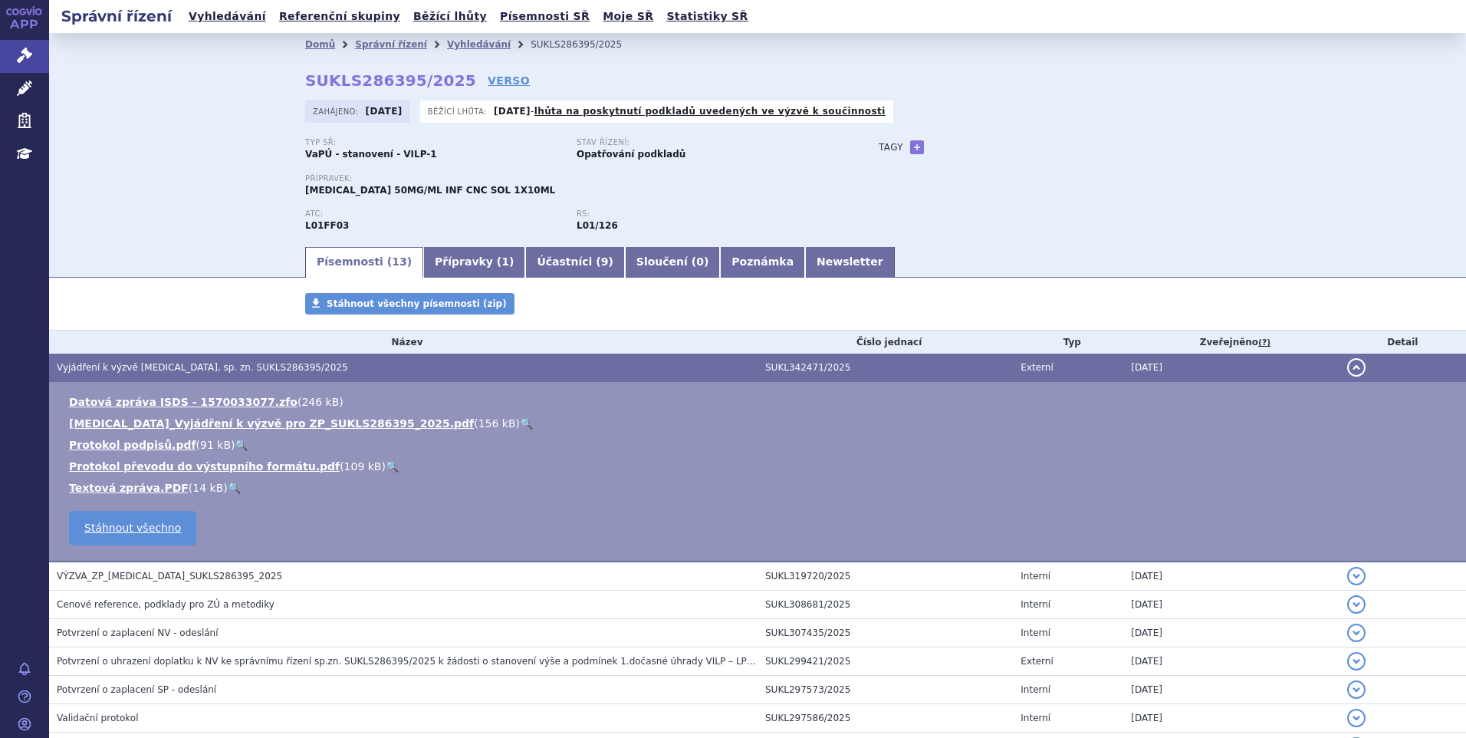
click at [520, 423] on link "🔍" at bounding box center [526, 423] width 13 height 12
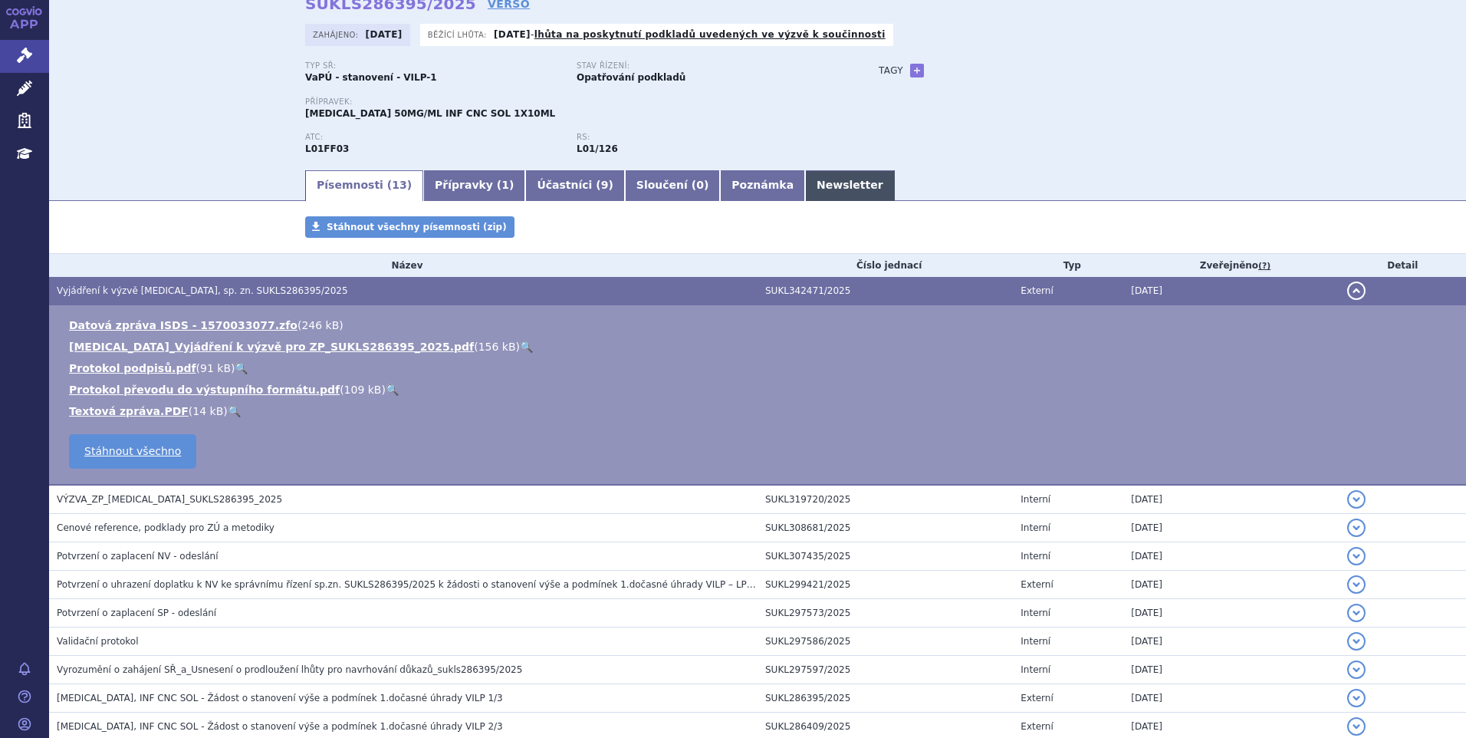
click at [805, 188] on link "Newsletter" at bounding box center [850, 185] width 90 height 31
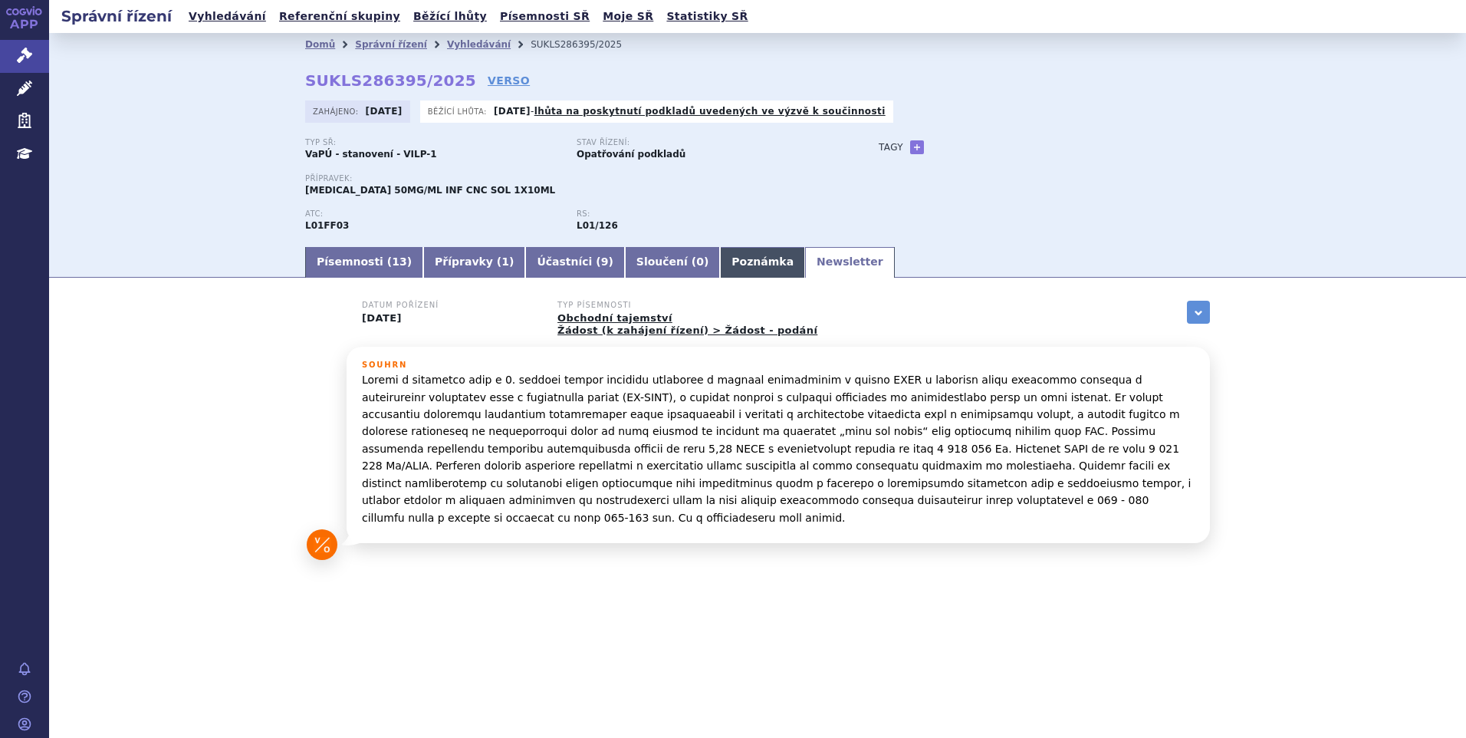
click at [729, 265] on link "Poznámka" at bounding box center [762, 262] width 85 height 31
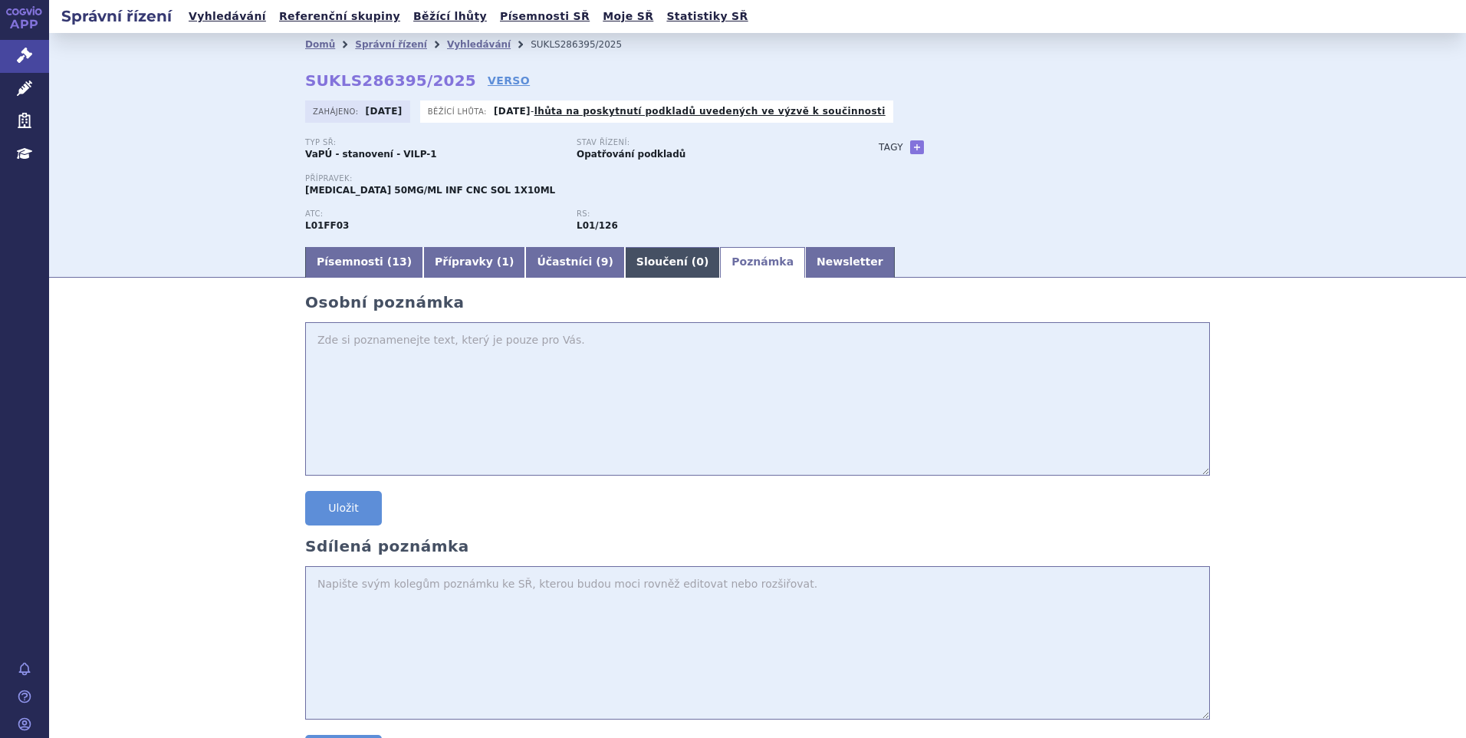
click at [625, 266] on link "Sloučení ( 0 )" at bounding box center [672, 262] width 95 height 31
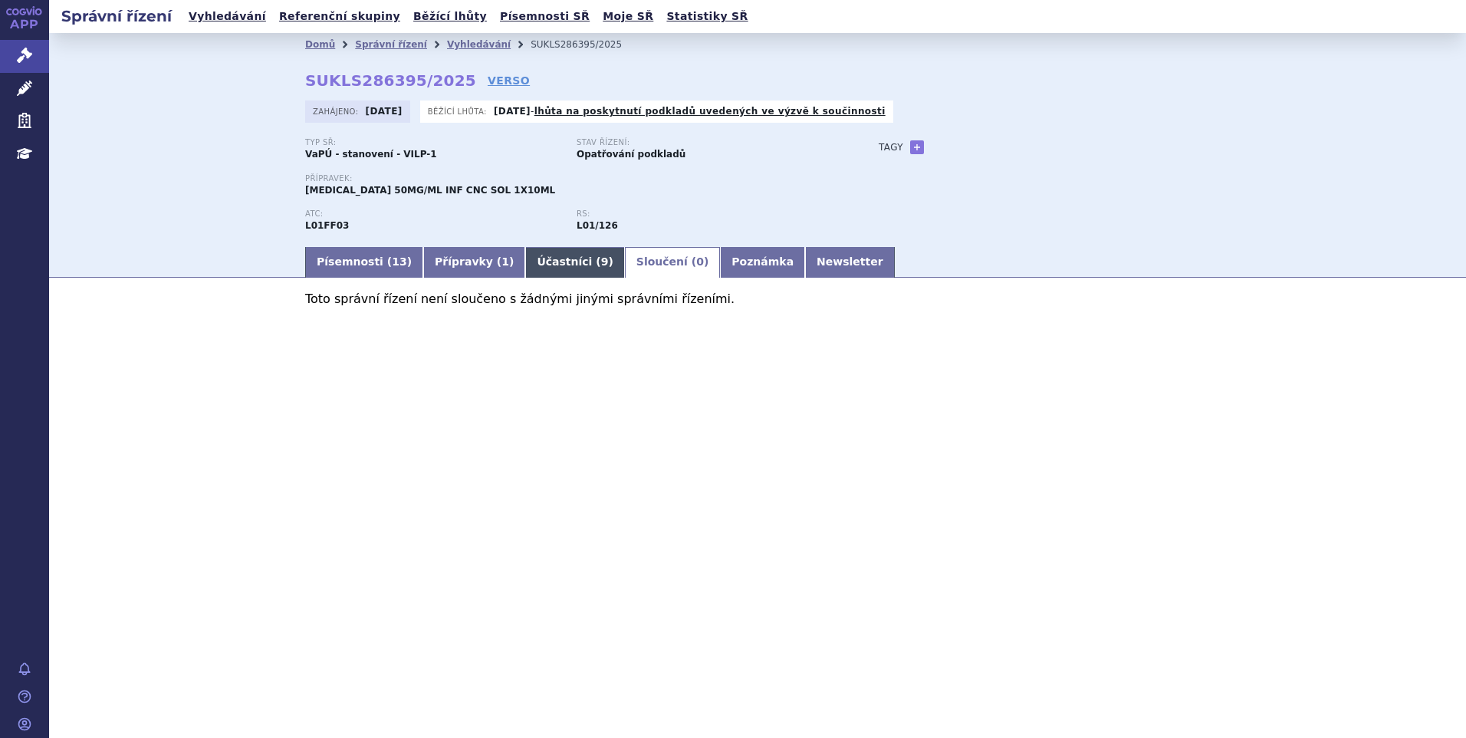
click at [553, 259] on link "Účastníci ( 9 )" at bounding box center [574, 262] width 99 height 31
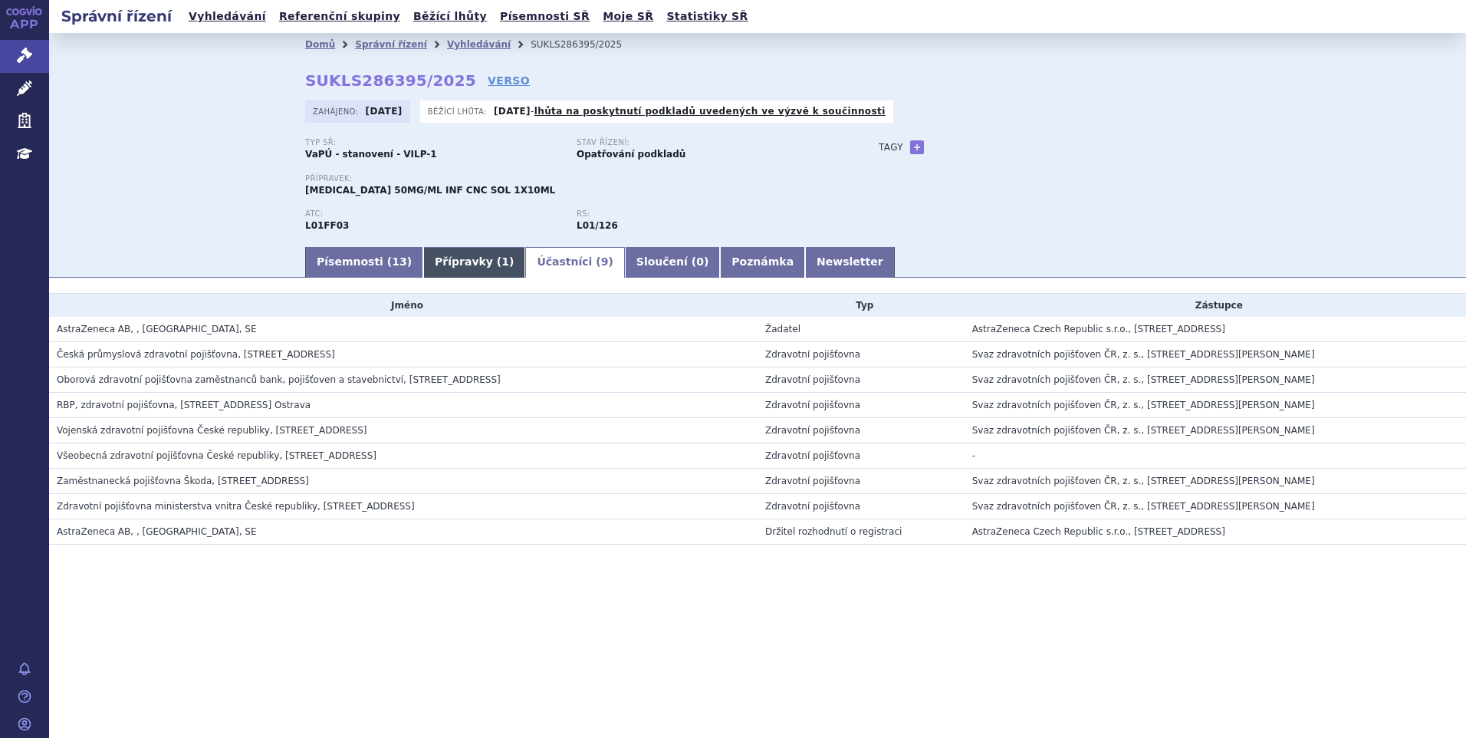
click at [465, 255] on link "Přípravky ( 1 )" at bounding box center [474, 262] width 102 height 31
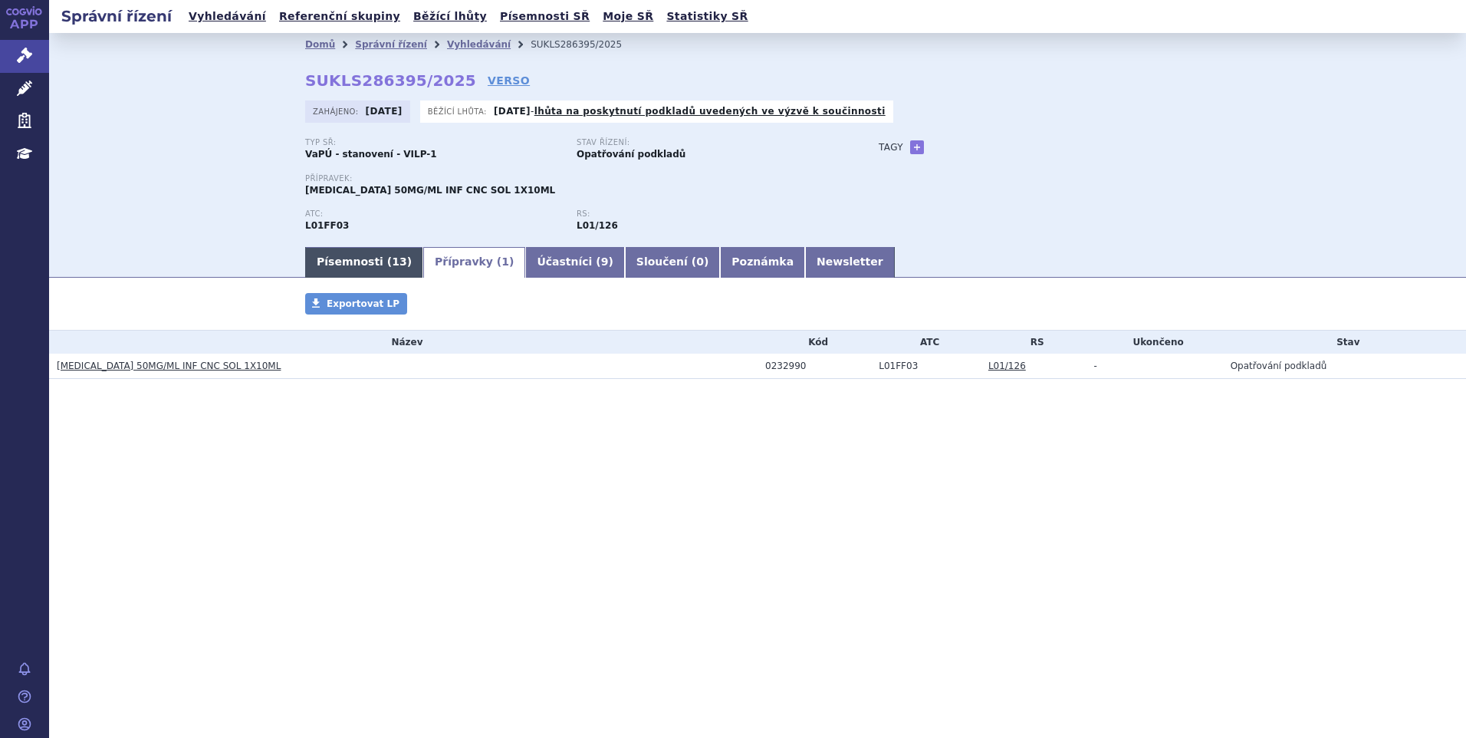
click at [352, 265] on link "Písemnosti ( 13 )" at bounding box center [364, 262] width 118 height 31
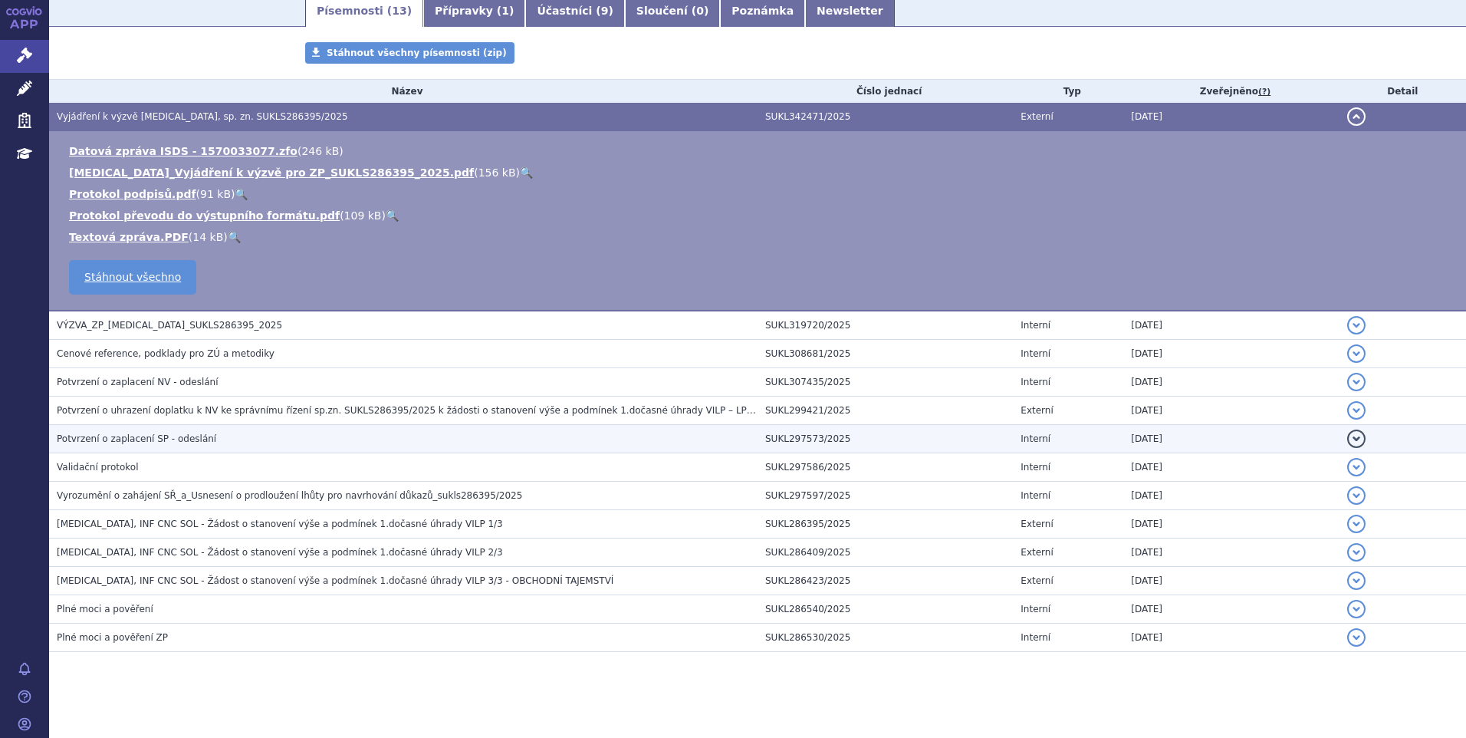
scroll to position [257, 0]
